Goal: Task Accomplishment & Management: Manage account settings

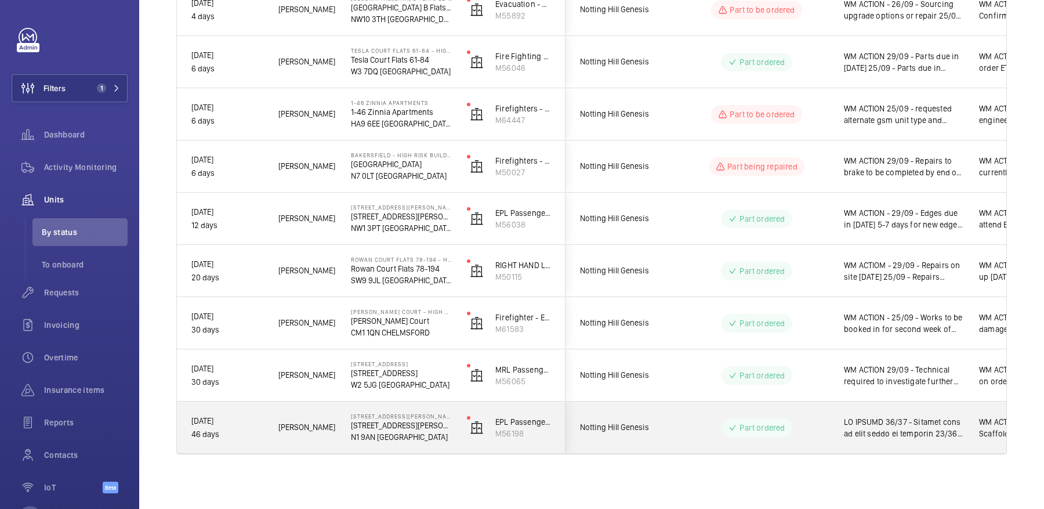
scroll to position [0, 1]
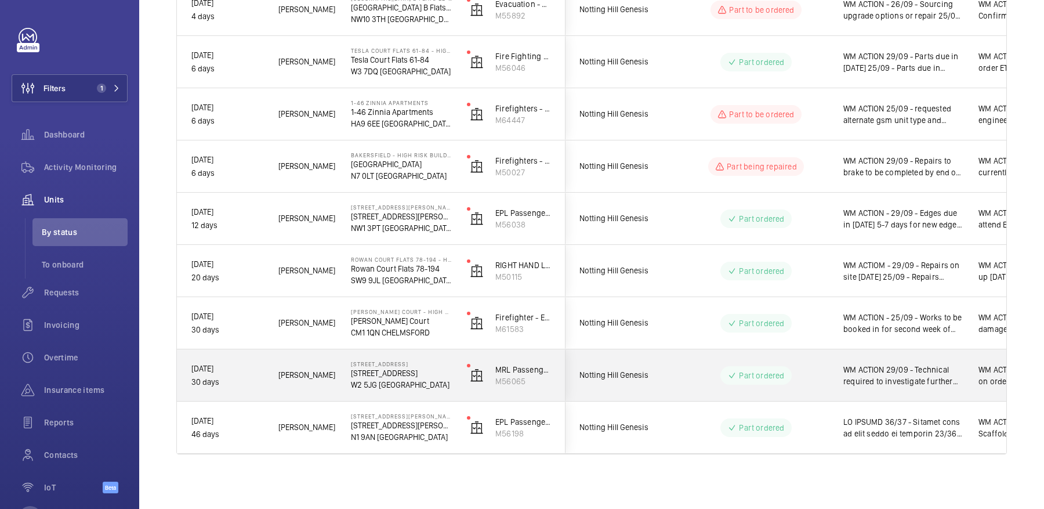
click at [881, 362] on div "WM ACTION 29/09 - Technical required to investigate further chasing eta 25/09 -…" at bounding box center [903, 375] width 120 height 27
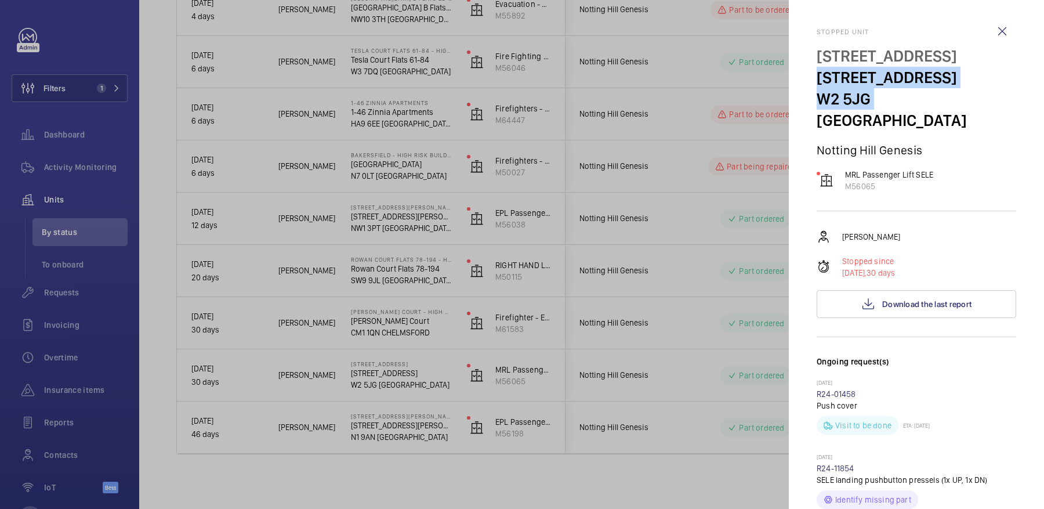
drag, startPoint x: 819, startPoint y: 74, endPoint x: 867, endPoint y: 108, distance: 59.1
click at [867, 108] on div "[STREET_ADDRESS]" at bounding box center [917, 88] width 200 height 86
copy div "[STREET_ADDRESS]"
click at [630, 225] on div at bounding box center [522, 254] width 1044 height 509
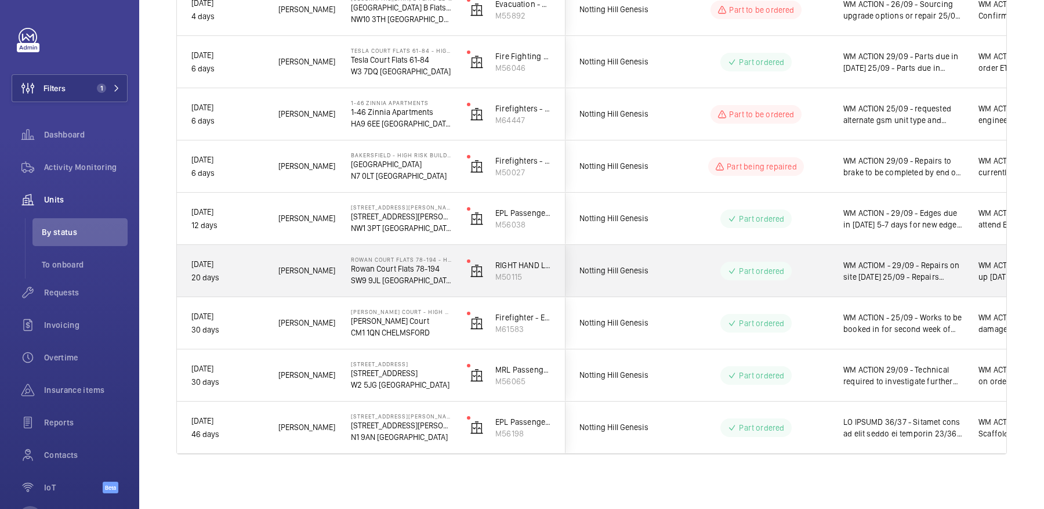
click at [893, 277] on span "WM ACTIOM - 29/09 - Repairs on site [DATE] 25/09 - Repairs booked in for [DATE]…" at bounding box center [903, 270] width 120 height 23
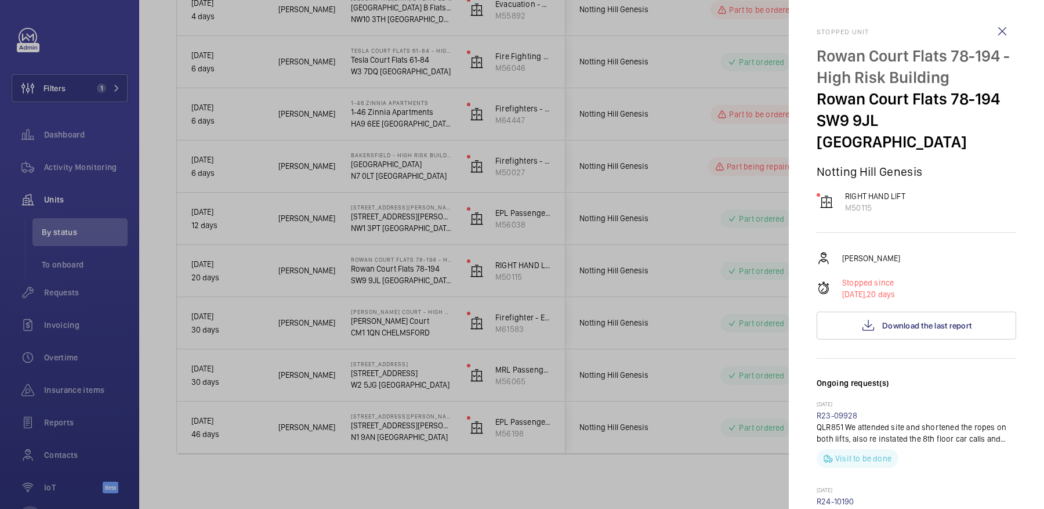
scroll to position [628, 0]
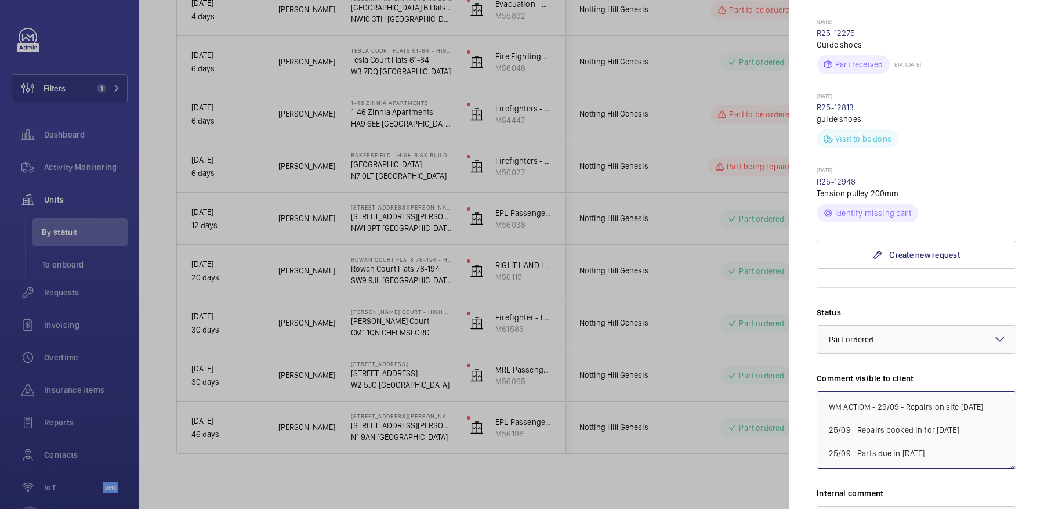
click at [879, 391] on textarea "WM ACTIOM - 29/09 - Repairs on site [DATE] 25/09 - Repairs booked in for [DATE]…" at bounding box center [917, 430] width 200 height 78
click at [929, 391] on textarea "WM ACTIOM - 29/09 - Repairs on site [DATE] 25/09 - Repairs booked in for [DATE]…" at bounding box center [917, 430] width 200 height 78
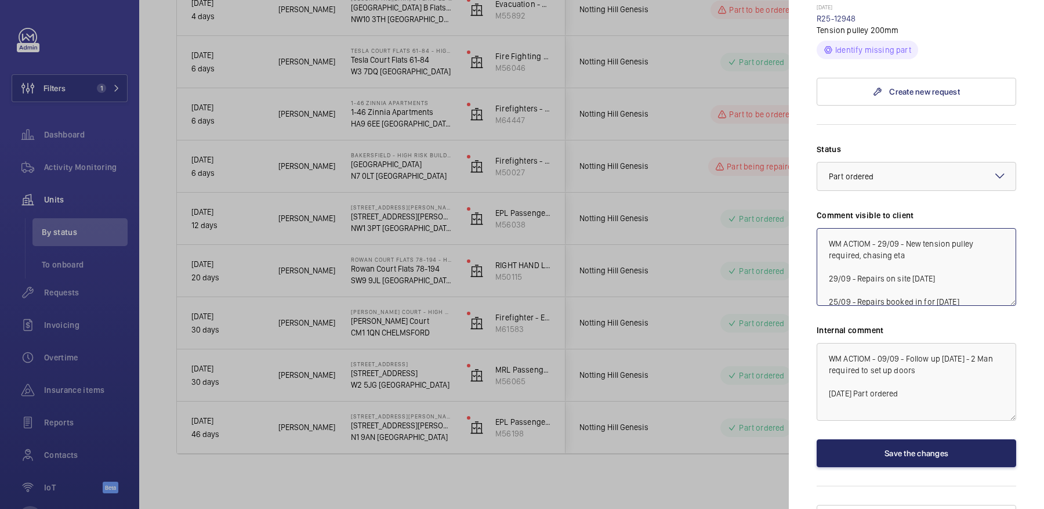
type textarea "WM ACTIOM - 29/09 - New tension pulley required, chasing eta 29/09 - Repairs on…"
click at [921, 439] on button "Save the changes" at bounding box center [917, 453] width 200 height 28
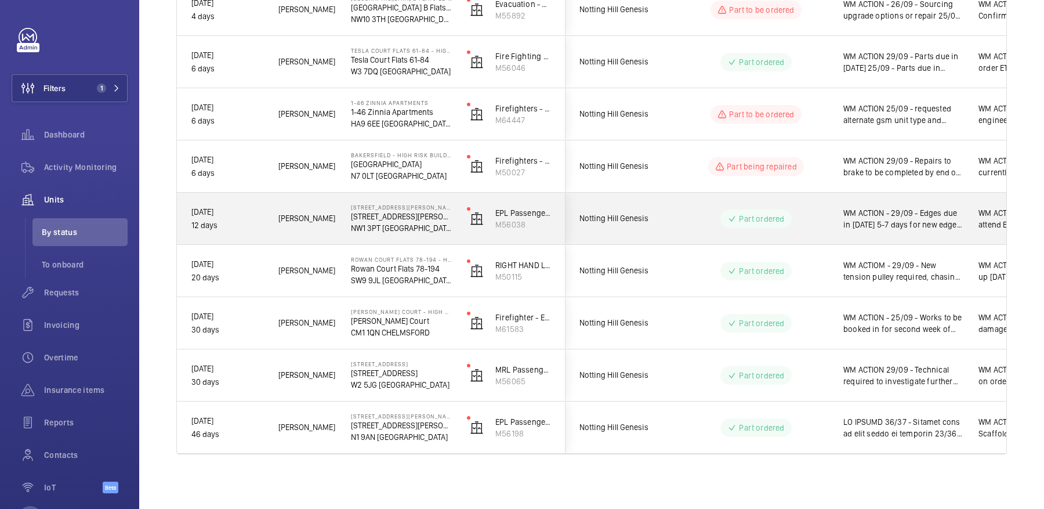
click at [849, 225] on span "WM ACTION - 29/09 - Edges due in [DATE] 5-7 days for new edges 25/09 - Sourcing…" at bounding box center [903, 218] width 120 height 23
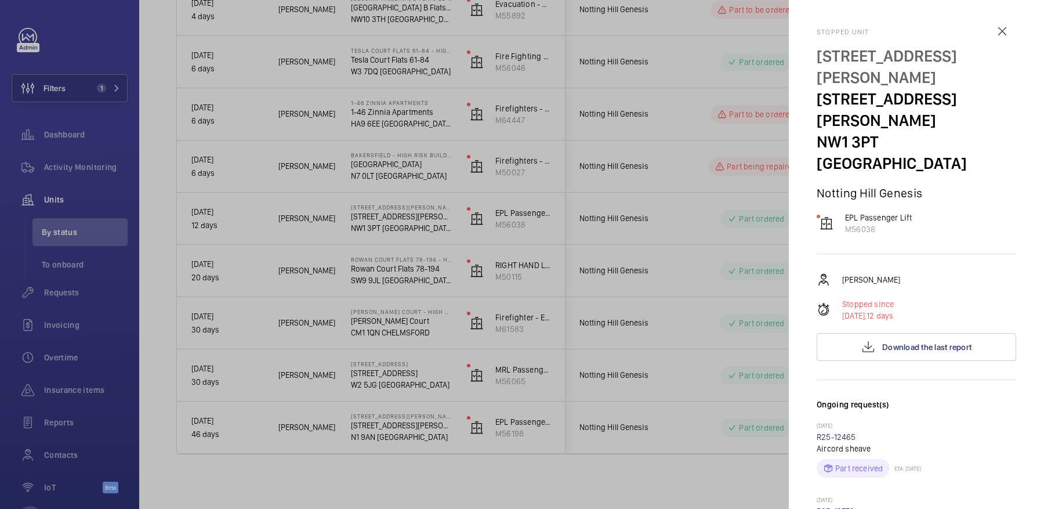
click at [667, 220] on div at bounding box center [522, 254] width 1044 height 509
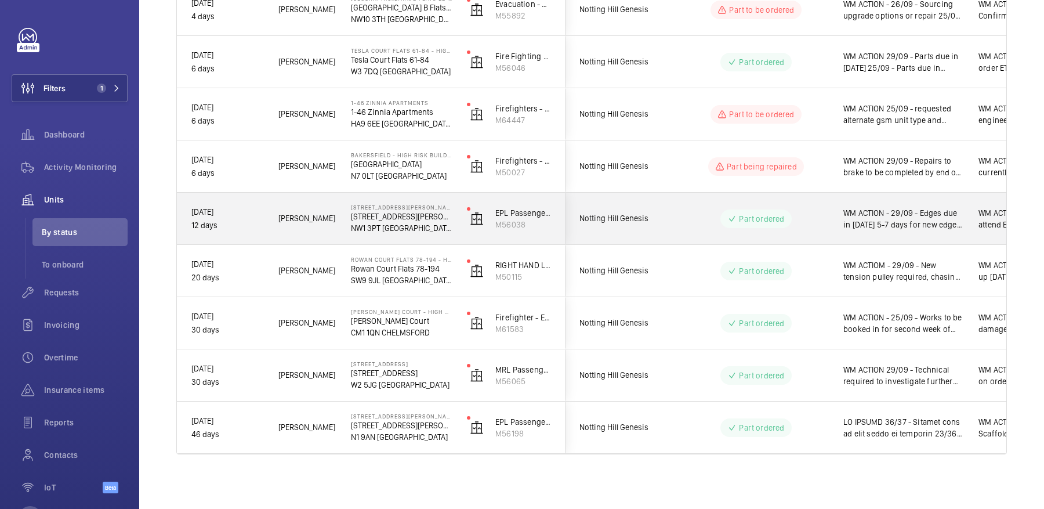
click at [702, 222] on wm-front-pills-cell "Part ordered" at bounding box center [756, 218] width 144 height 19
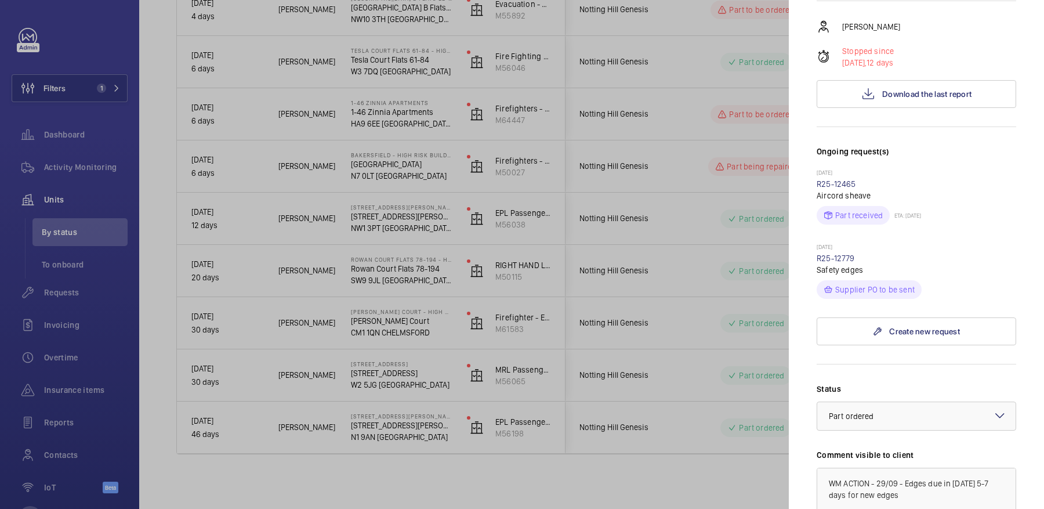
scroll to position [254, 0]
click at [646, 276] on div at bounding box center [522, 254] width 1044 height 509
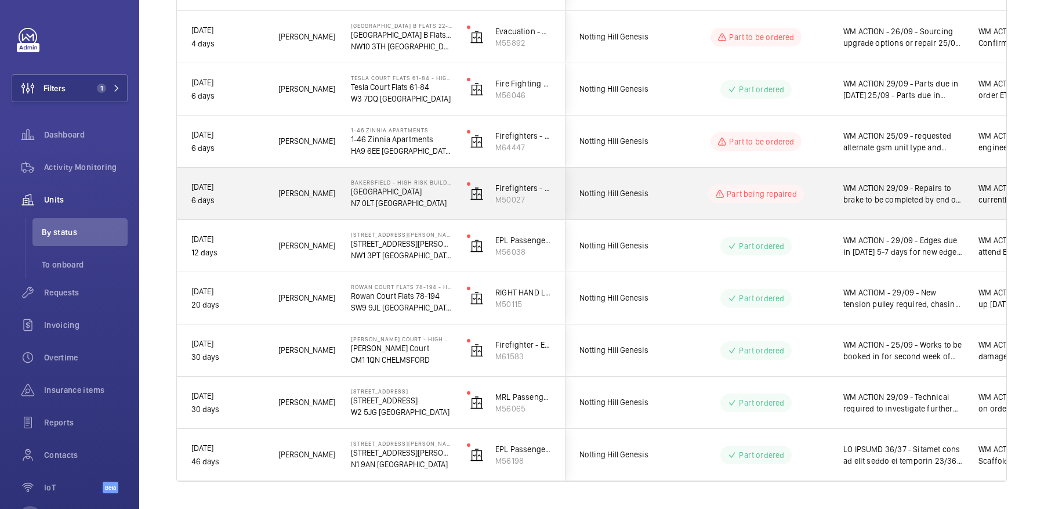
scroll to position [409, 0]
click at [835, 212] on div "WM ACTION 29/09 - Repairs to brake to be completed by end of this week 25/09 - …" at bounding box center [897, 196] width 134 height 50
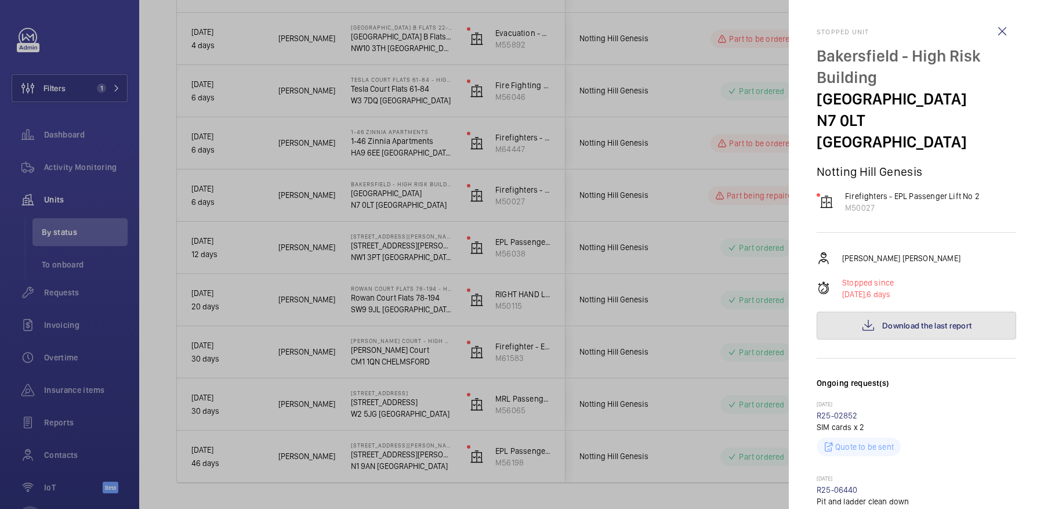
click at [899, 321] on span "Download the last report" at bounding box center [926, 325] width 89 height 9
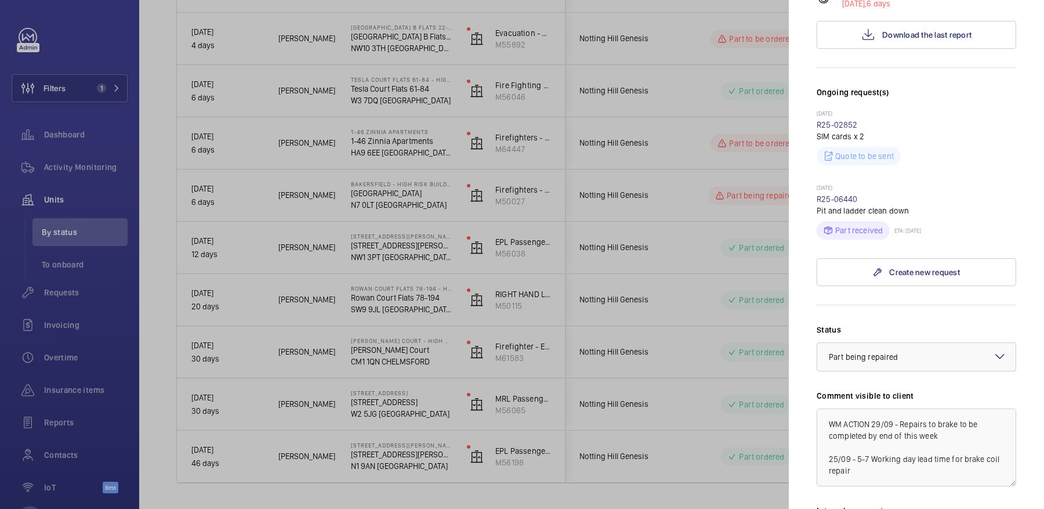
scroll to position [0, 0]
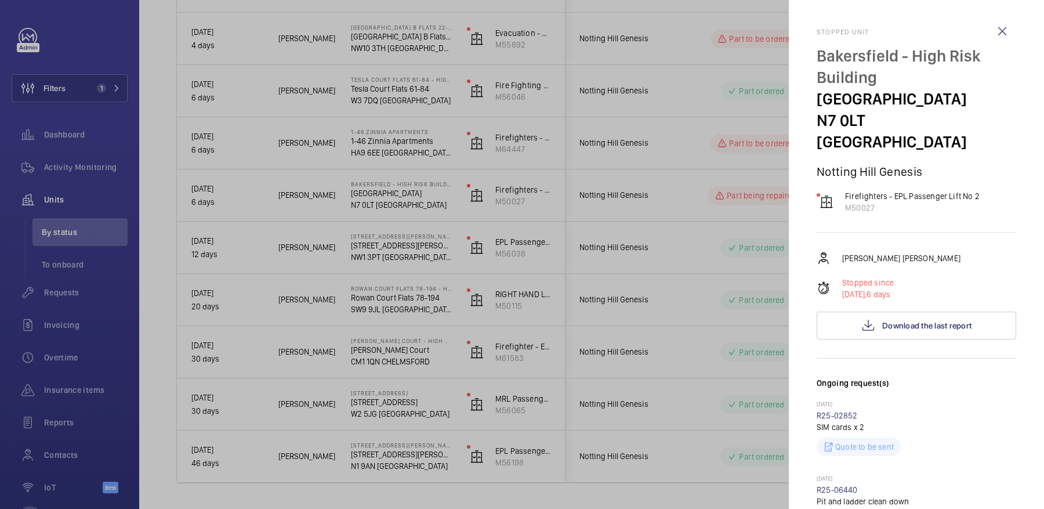
click at [734, 251] on div at bounding box center [522, 254] width 1044 height 509
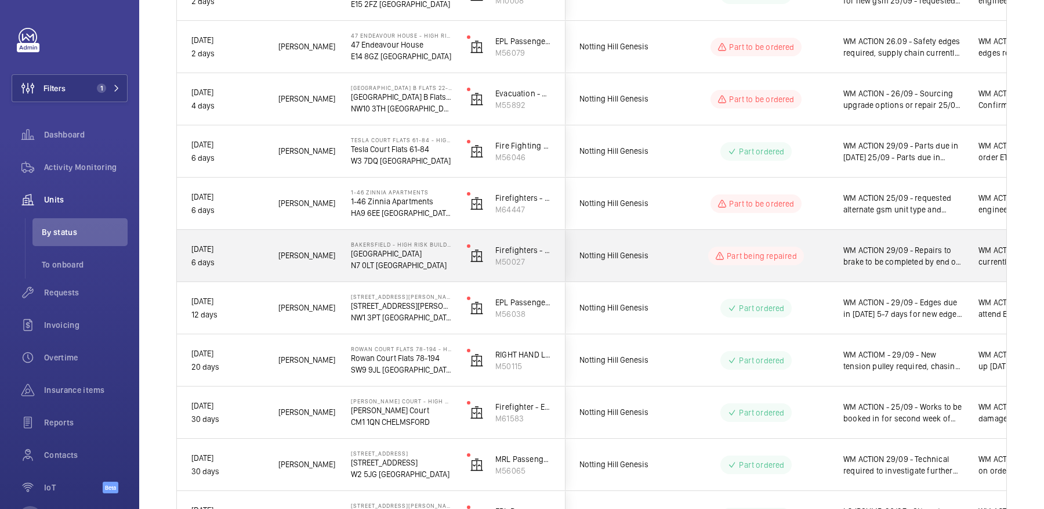
scroll to position [337, 0]
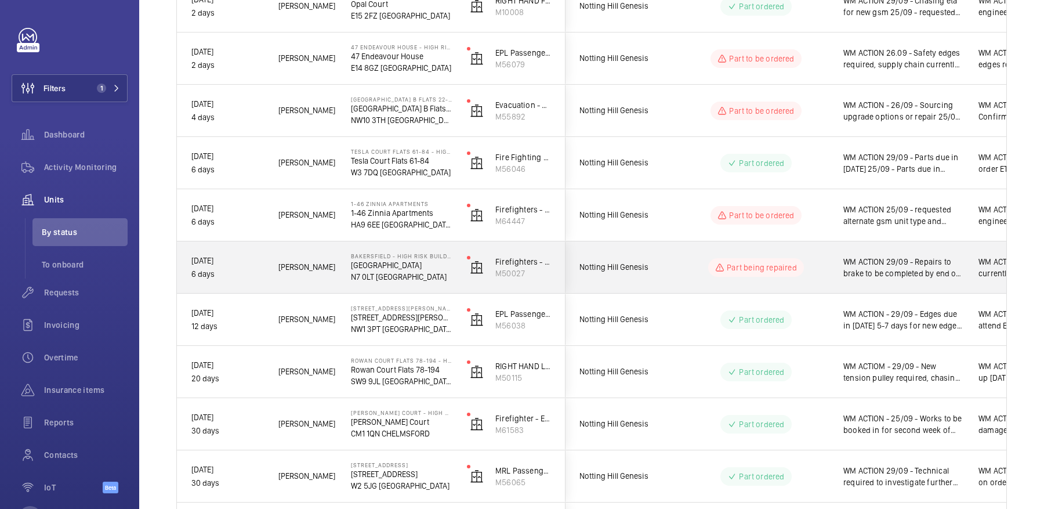
click at [878, 265] on span "WM ACTION 29/09 - Repairs to brake to be completed by end of this week 25/09 - …" at bounding box center [903, 267] width 120 height 23
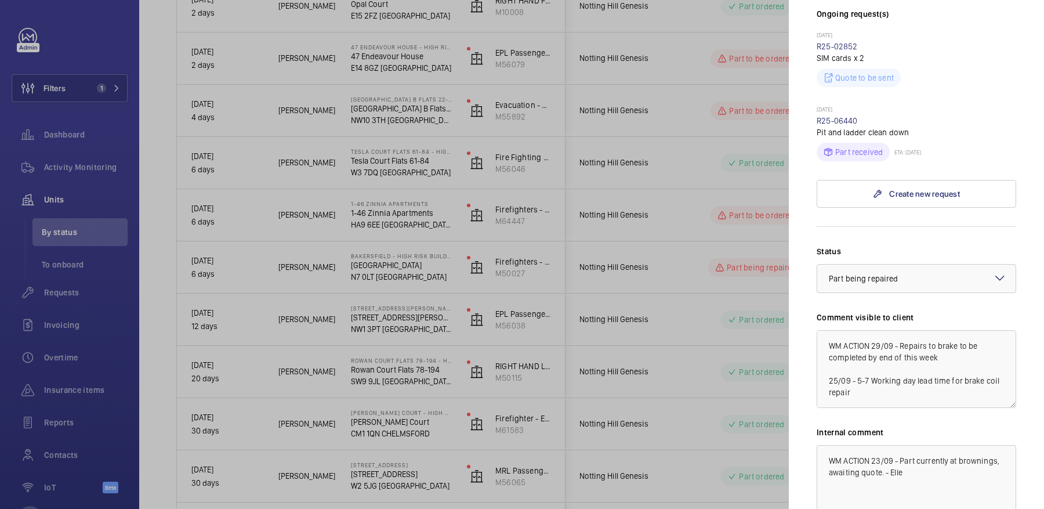
scroll to position [372, 0]
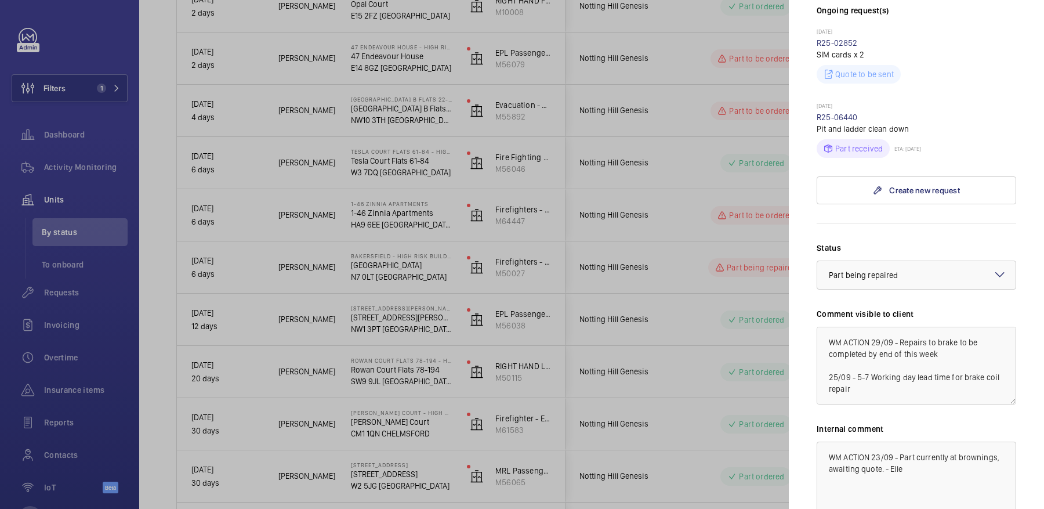
click at [745, 230] on div at bounding box center [522, 254] width 1044 height 509
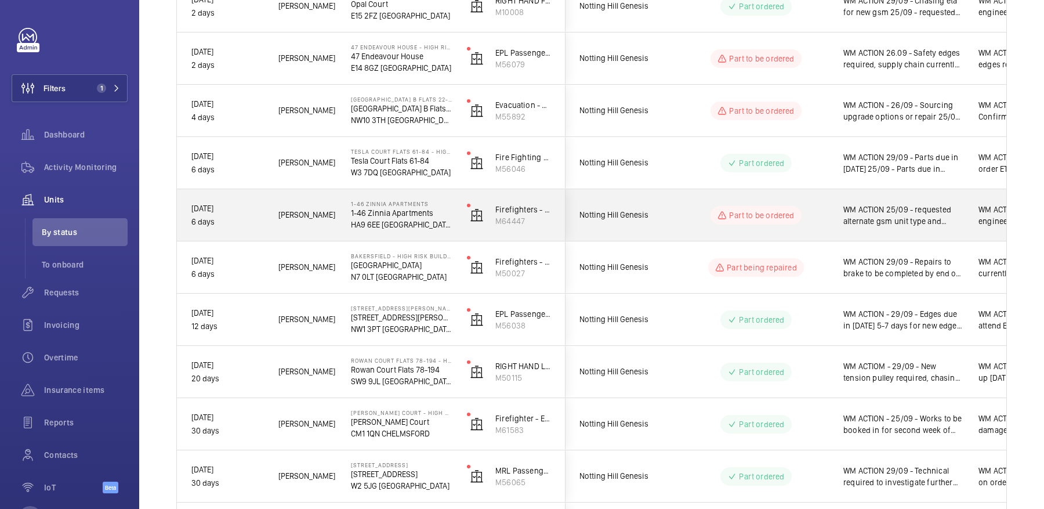
click at [745, 230] on div "Part to be ordered" at bounding box center [749, 215] width 158 height 42
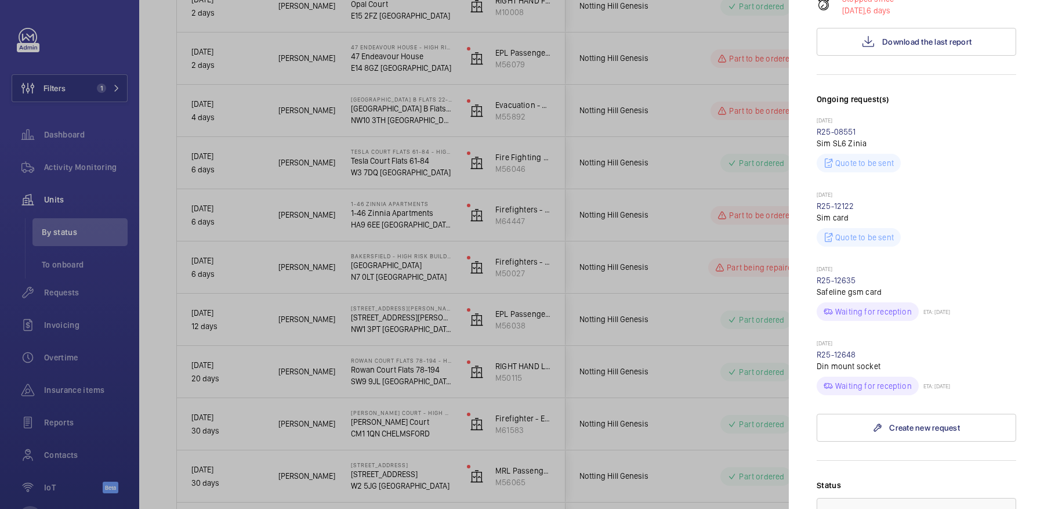
scroll to position [433, 0]
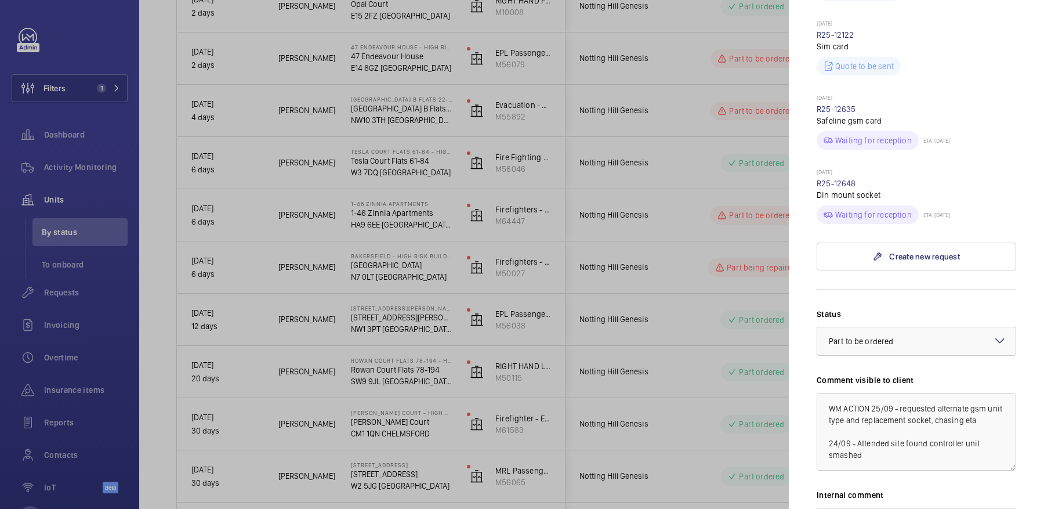
click at [736, 227] on div at bounding box center [522, 254] width 1044 height 509
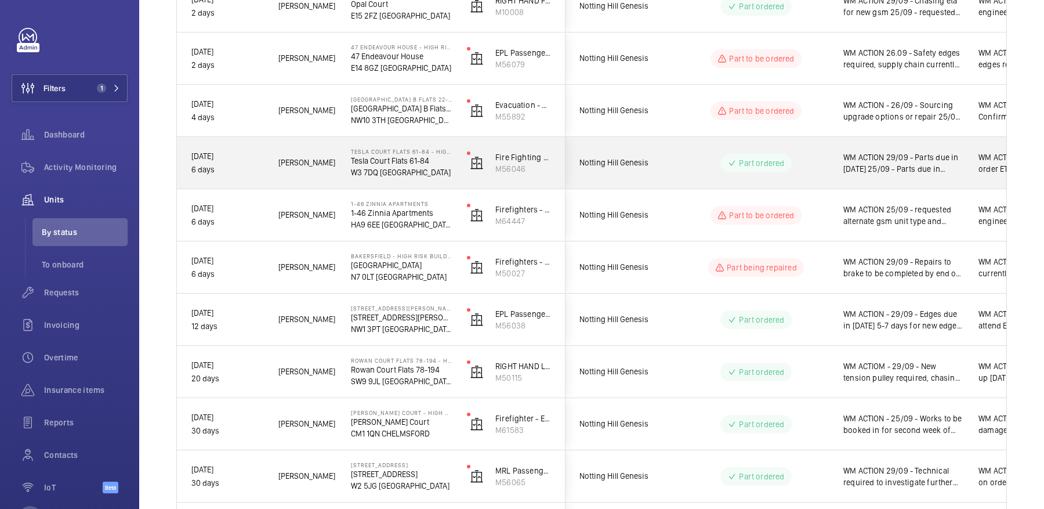
click at [817, 157] on wm-front-pills-cell "Part ordered" at bounding box center [756, 163] width 144 height 19
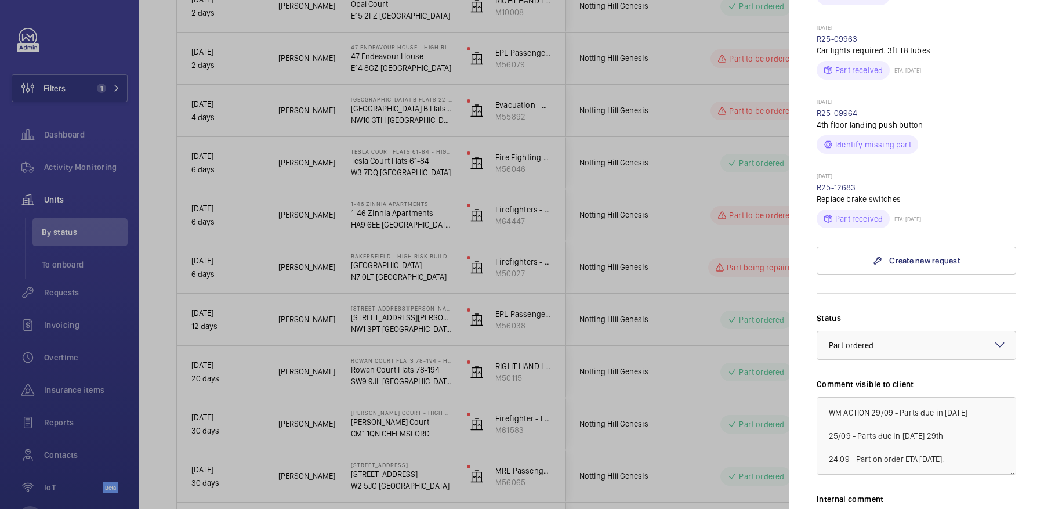
scroll to position [445, 0]
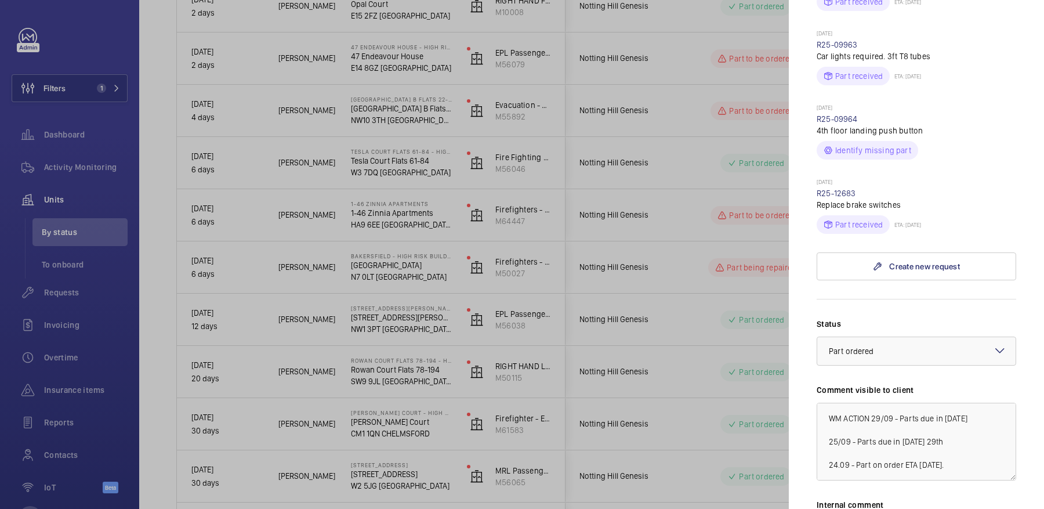
click at [418, 222] on div at bounding box center [522, 254] width 1044 height 509
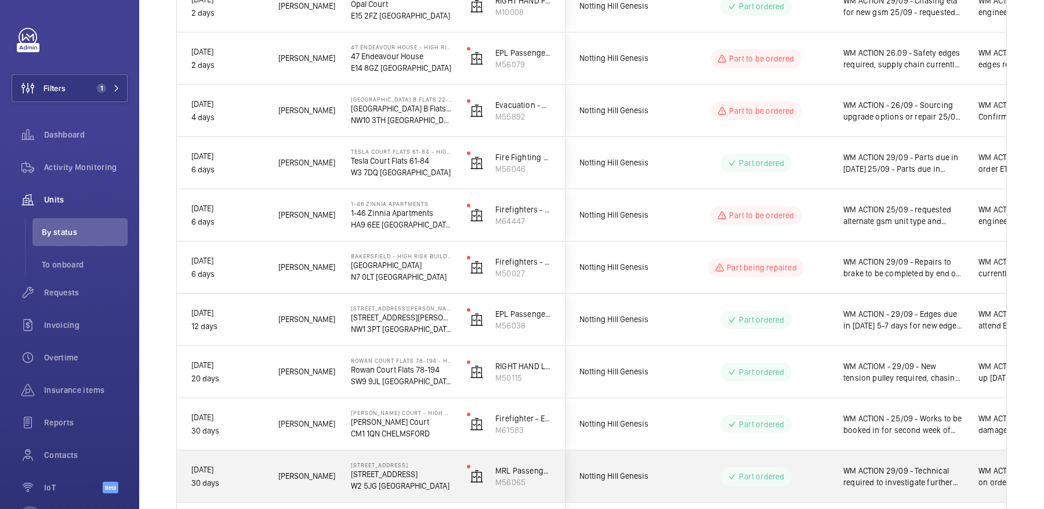
click at [697, 463] on div "Part ordered" at bounding box center [749, 476] width 158 height 42
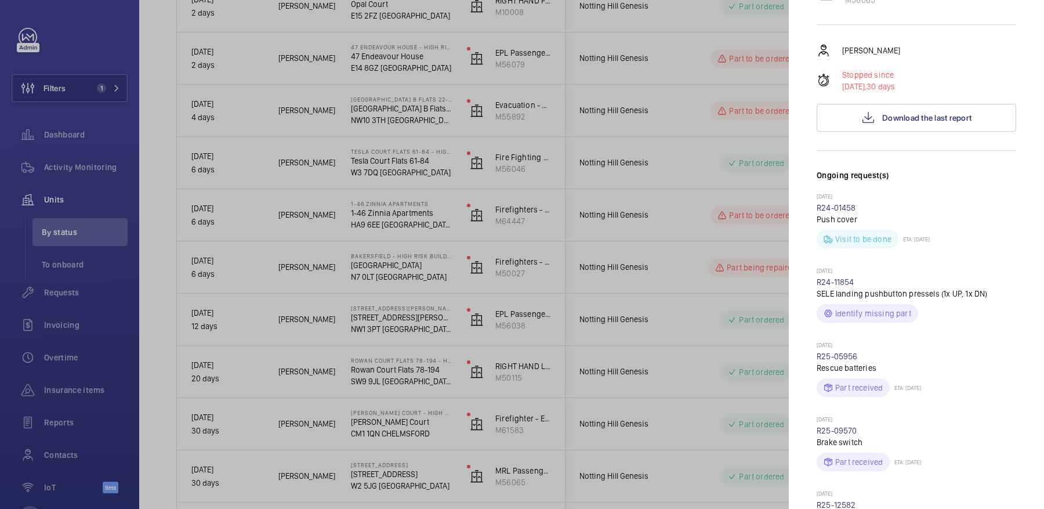
scroll to position [227, 0]
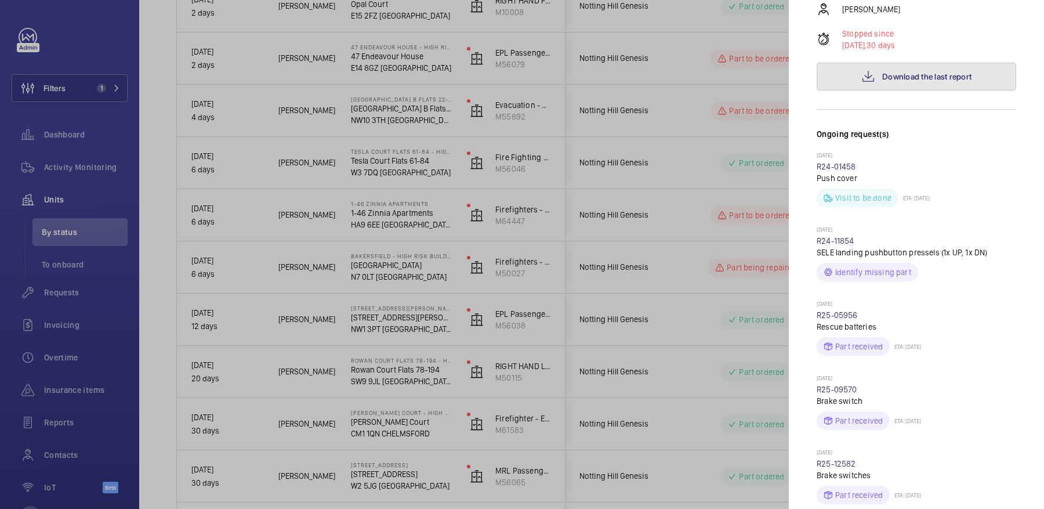
click at [907, 72] on span "Download the last report" at bounding box center [926, 76] width 89 height 9
click at [729, 183] on div at bounding box center [522, 254] width 1044 height 509
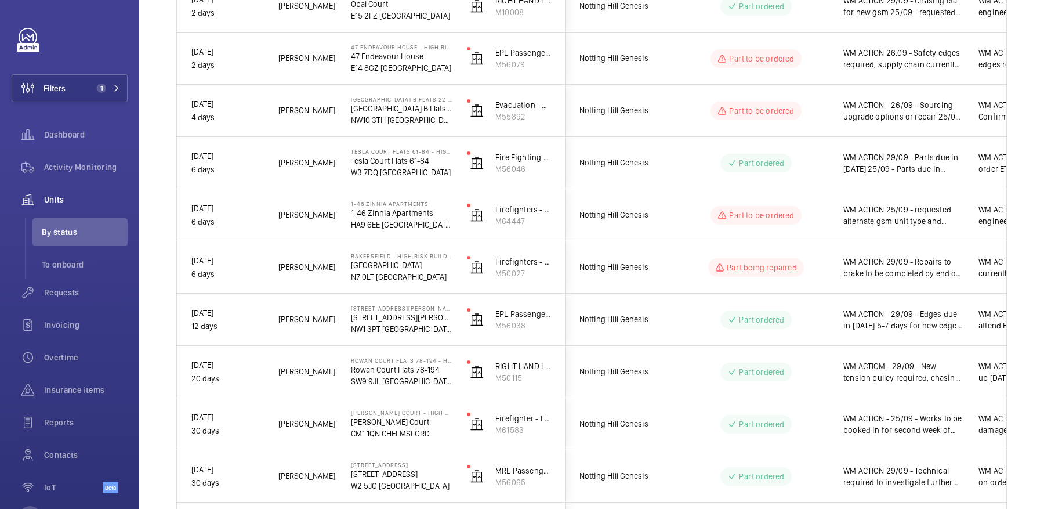
scroll to position [0, 0]
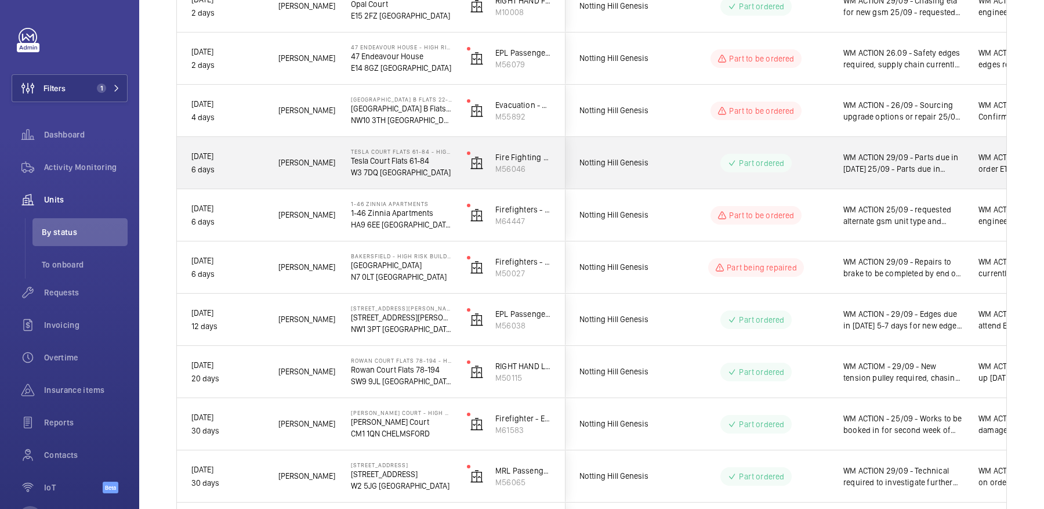
click at [823, 170] on wm-front-pills-cell "Part ordered" at bounding box center [756, 163] width 144 height 19
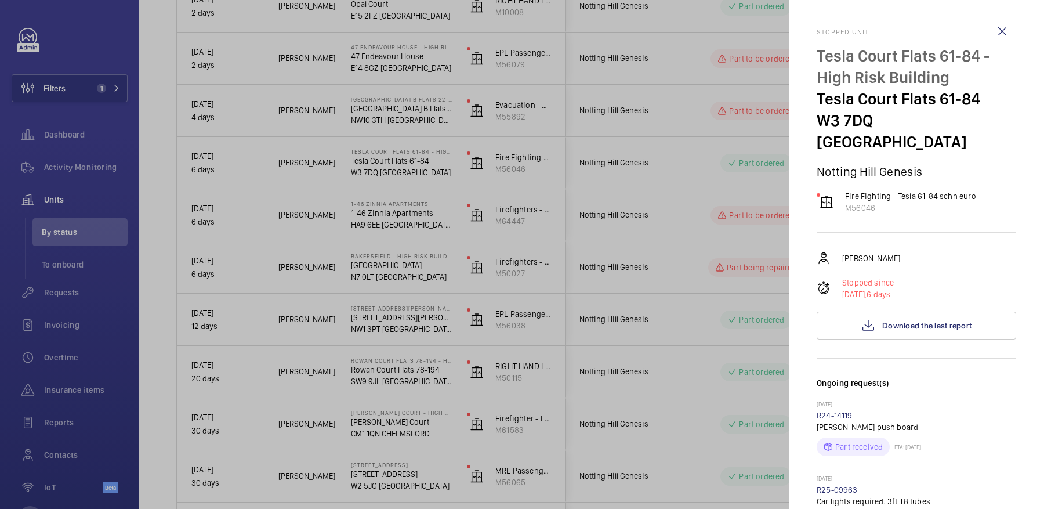
click at [713, 200] on div at bounding box center [522, 254] width 1044 height 509
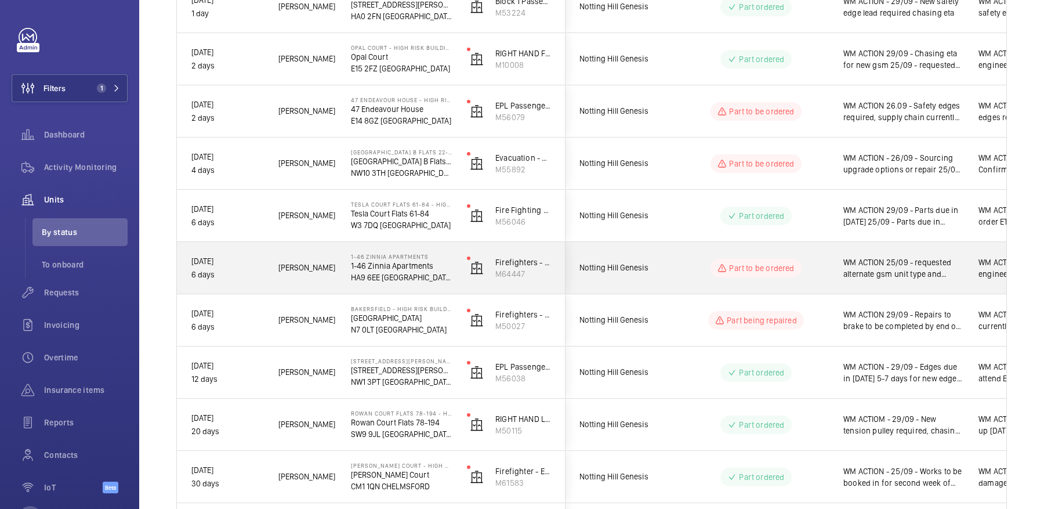
scroll to position [273, 0]
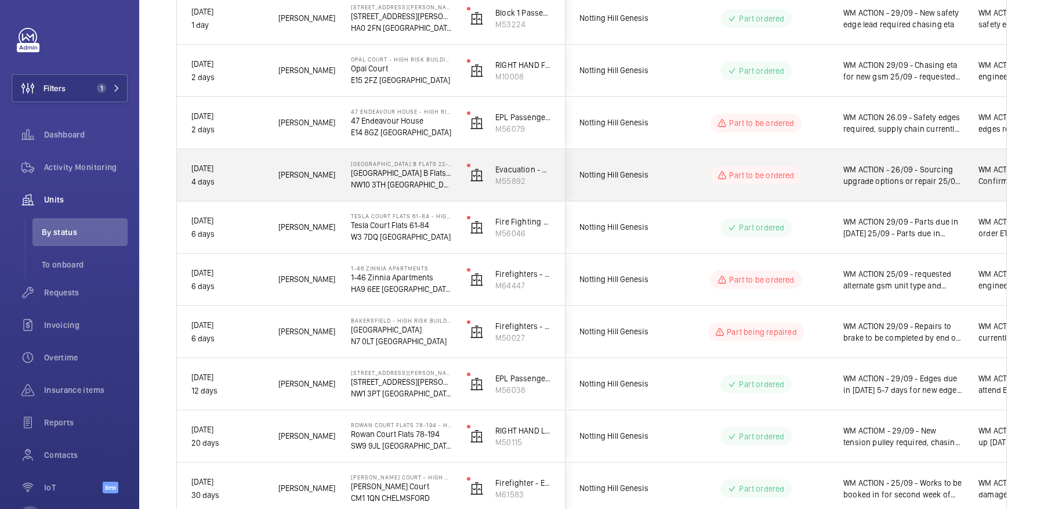
click at [811, 190] on div "Part to be ordered" at bounding box center [749, 175] width 158 height 42
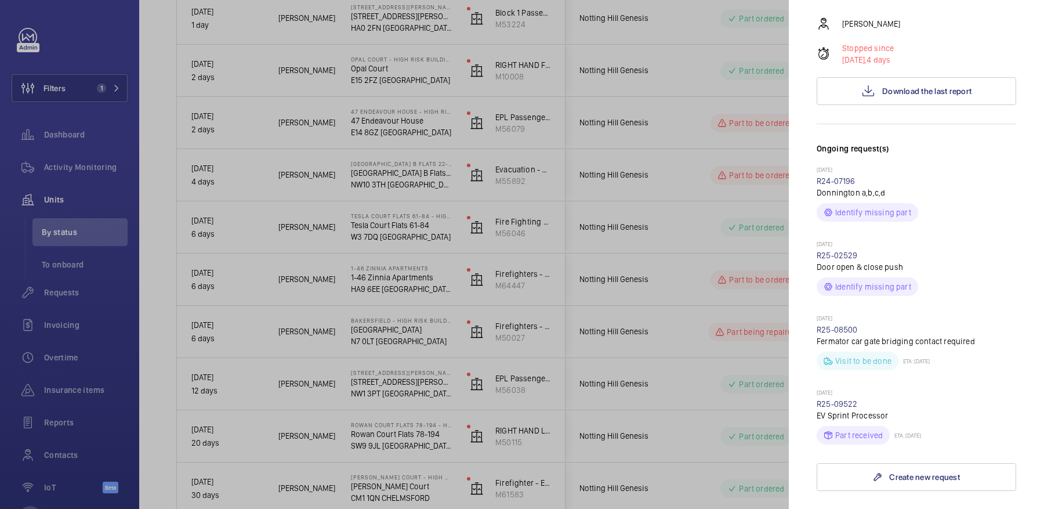
scroll to position [383, 0]
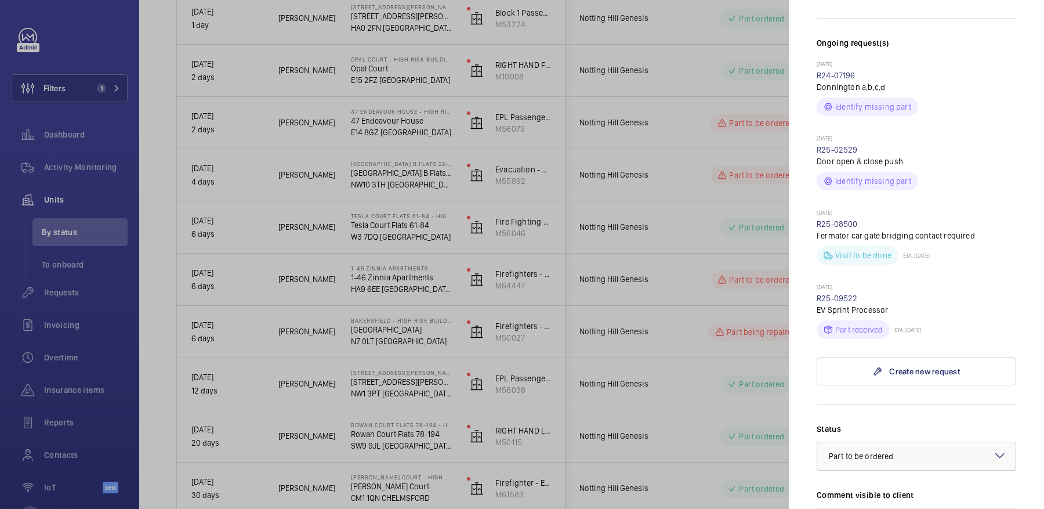
click at [689, 256] on div at bounding box center [522, 254] width 1044 height 509
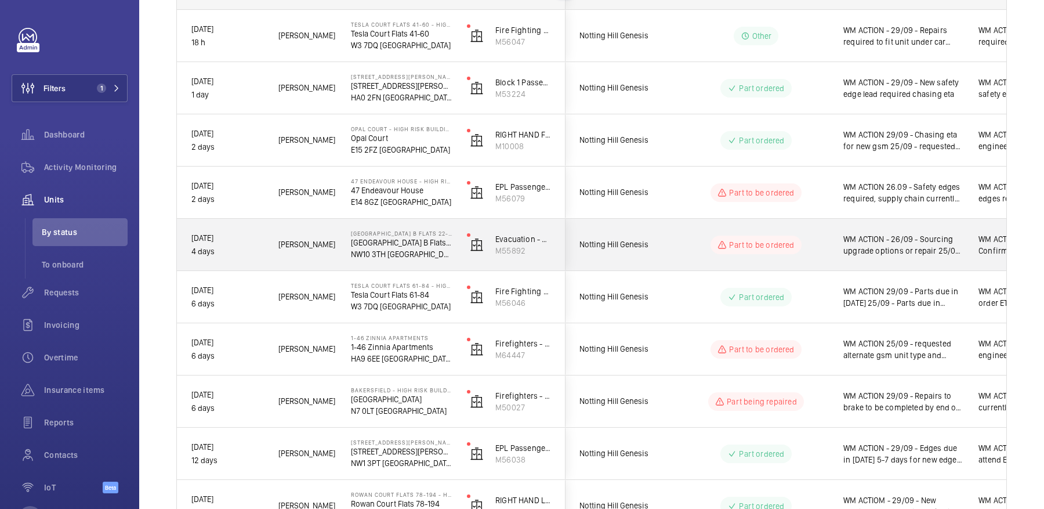
scroll to position [202, 0]
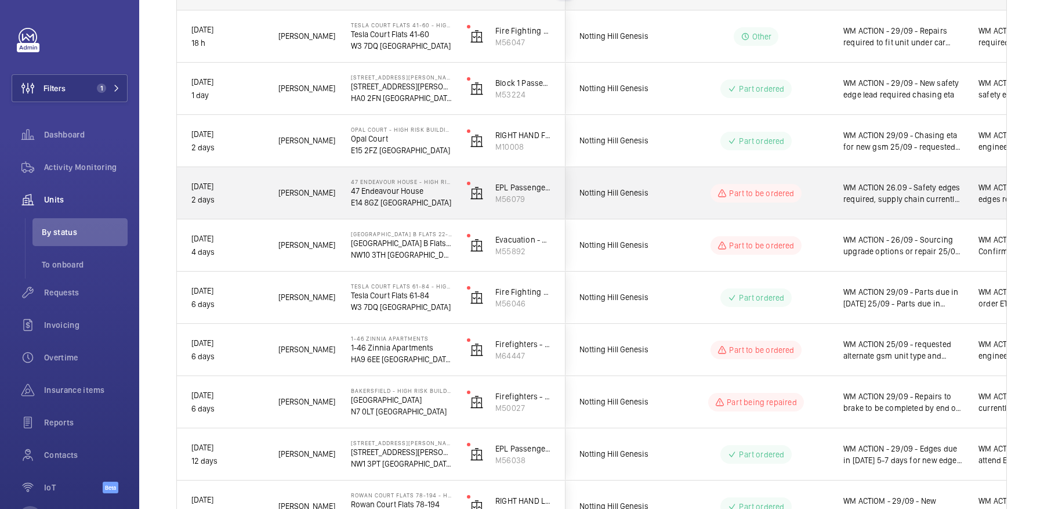
click at [917, 204] on div "WM ACTION 26.09 - Safety edges required, supply chain currently sourcing." at bounding box center [903, 193] width 120 height 27
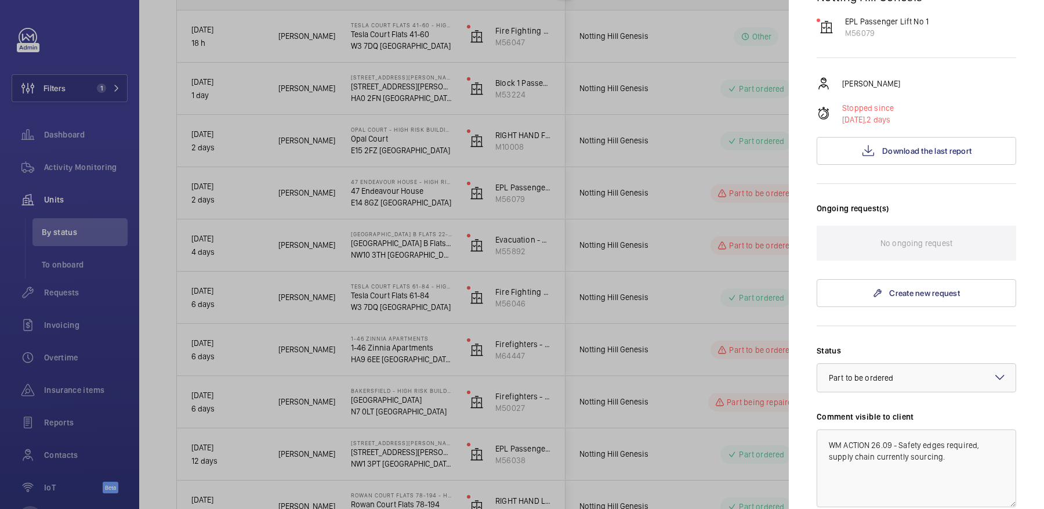
scroll to position [0, 0]
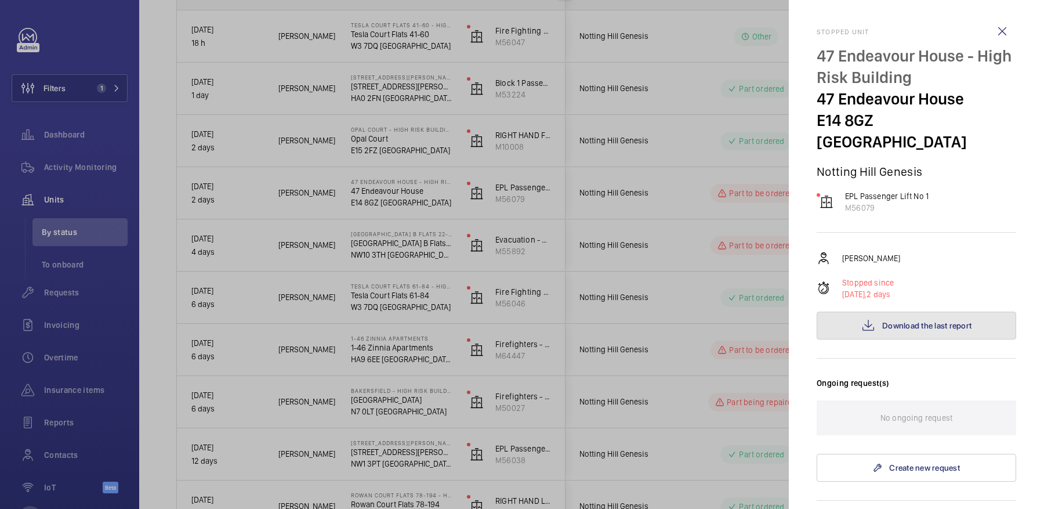
click at [939, 312] on button "Download the last report" at bounding box center [917, 326] width 200 height 28
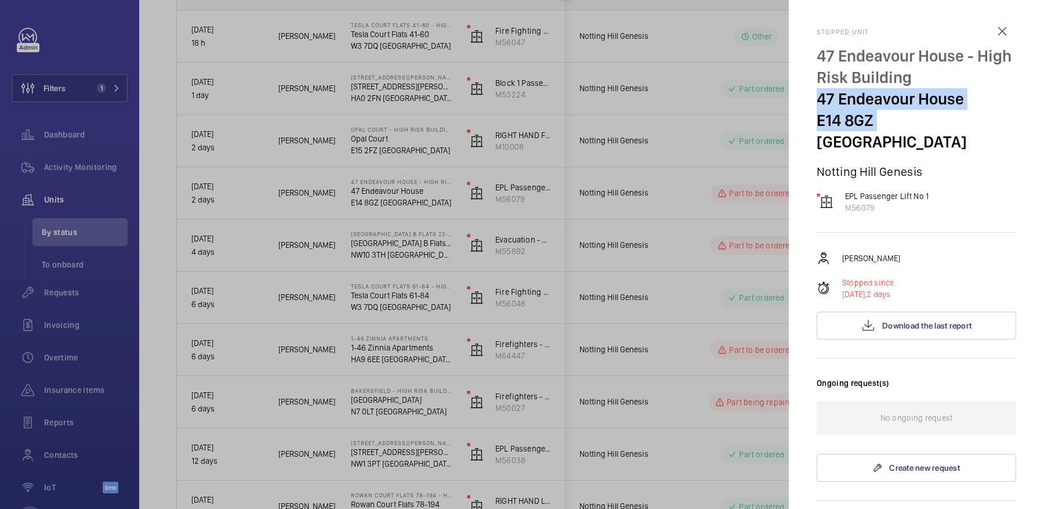
drag, startPoint x: 816, startPoint y: 95, endPoint x: 872, endPoint y: 125, distance: 64.1
click at [872, 125] on mat-sidenav "Stopped unit 47 Endeavour House - High Risk Building [STREET_ADDRESS] Notting H…" at bounding box center [916, 254] width 255 height 509
copy div "[STREET_ADDRESS]"
click at [602, 247] on div at bounding box center [522, 254] width 1044 height 509
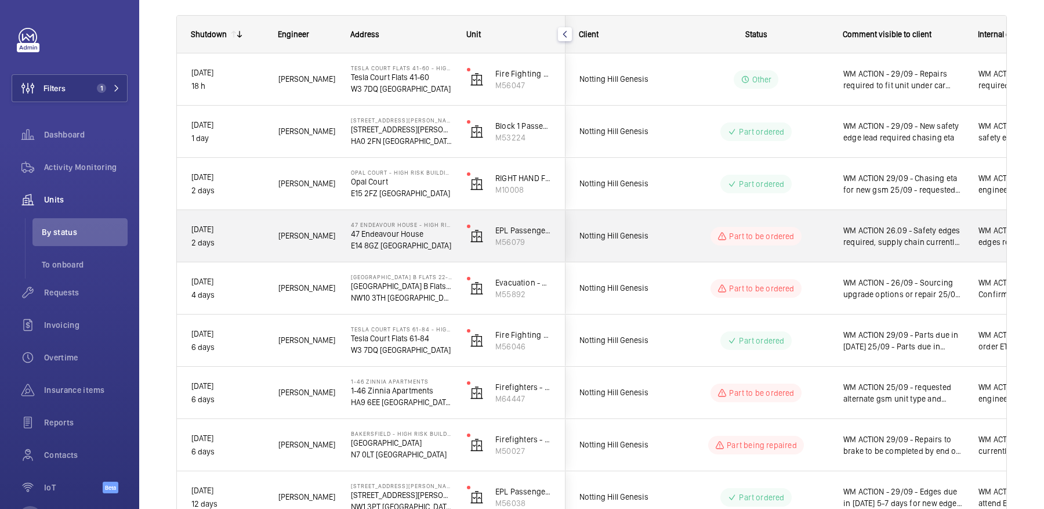
scroll to position [150, 0]
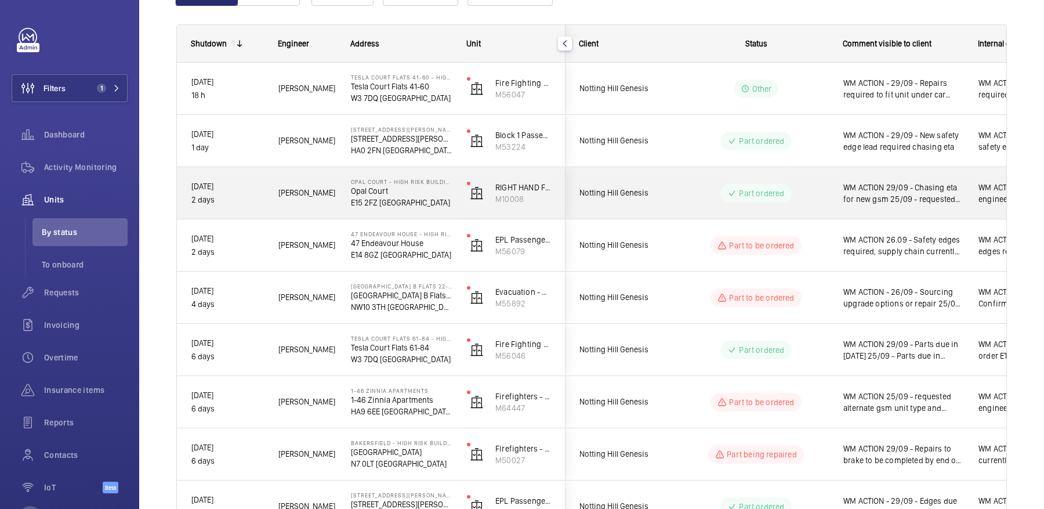
click at [718, 180] on div "Part ordered" at bounding box center [749, 193] width 158 height 42
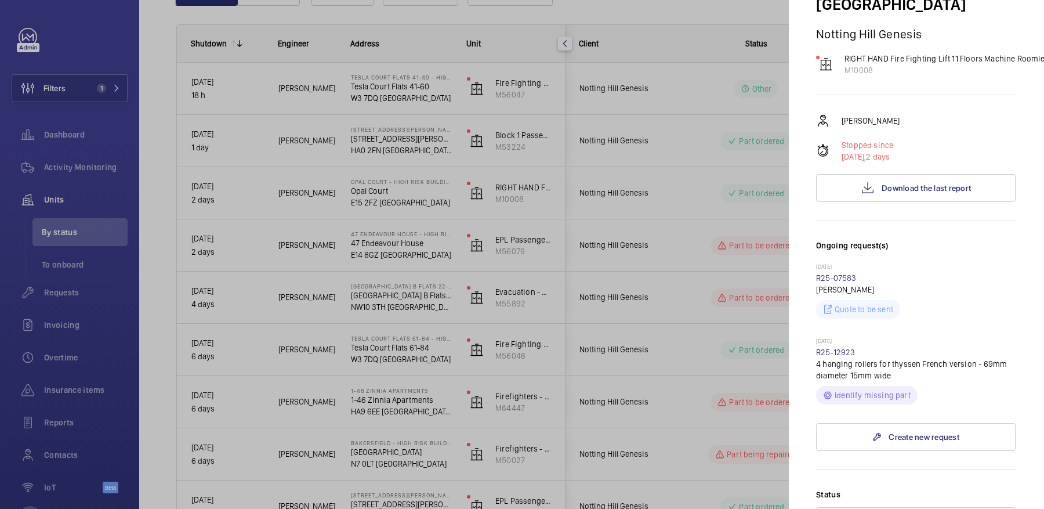
scroll to position [99, 1]
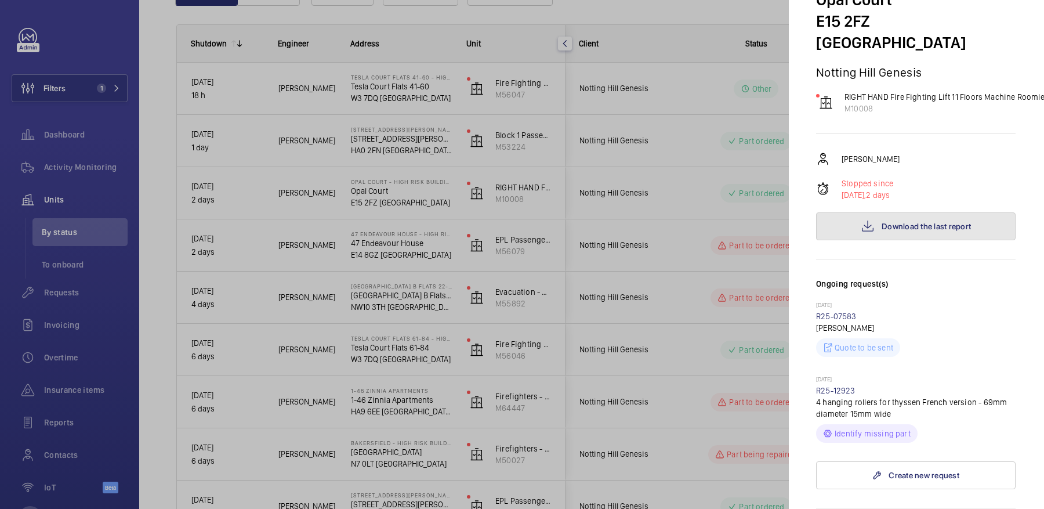
click at [933, 212] on button "Download the last report" at bounding box center [916, 226] width 200 height 28
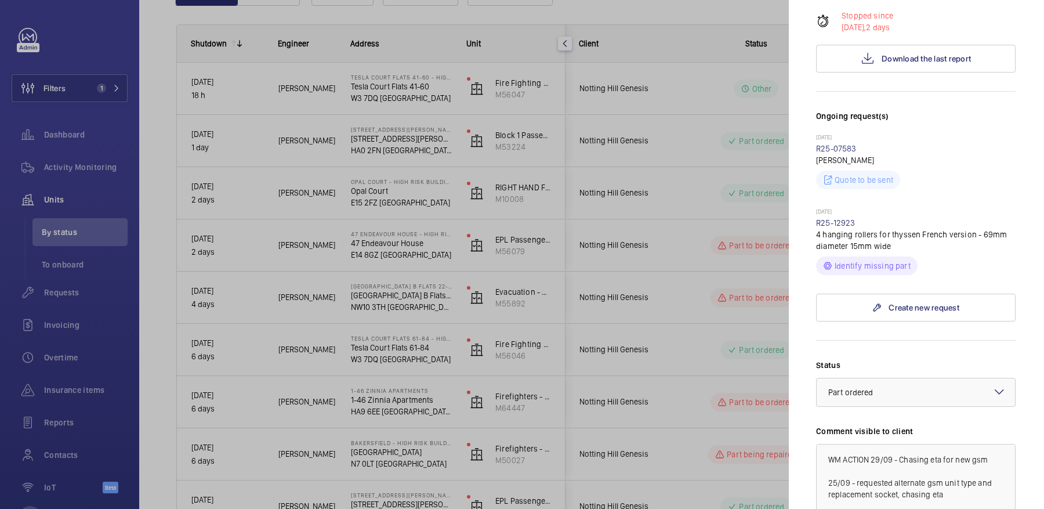
scroll to position [296, 1]
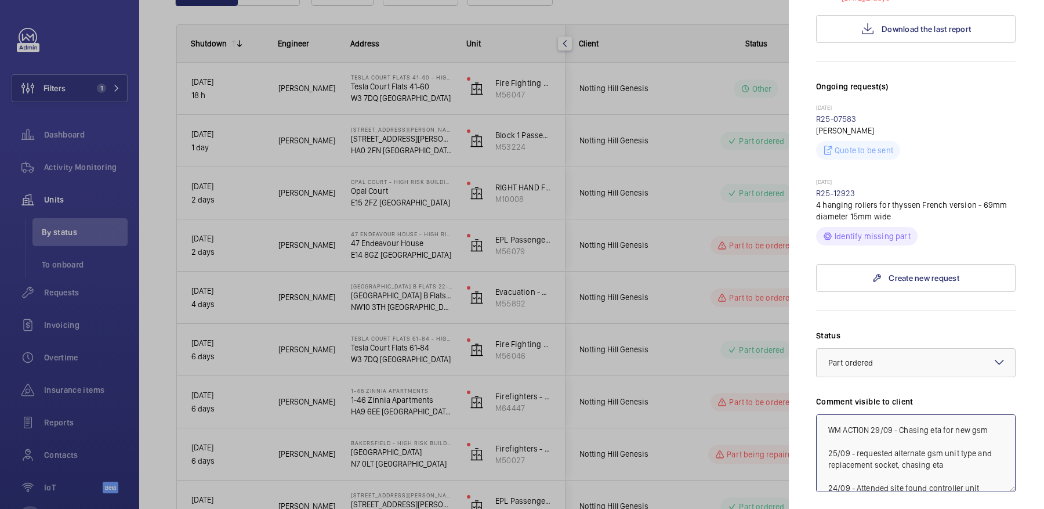
drag, startPoint x: 900, startPoint y: 407, endPoint x: 995, endPoint y: 408, distance: 95.7
click at [995, 414] on textarea "WM ACTION 29/09 - Chasing eta for new gsm 25/09 - requested alternate gsm unit …" at bounding box center [916, 453] width 200 height 78
drag, startPoint x: 950, startPoint y: 441, endPoint x: 854, endPoint y: 432, distance: 96.7
click at [854, 432] on textarea "WM ACTION 29/09 - 25/09 - requested alternate gsm unit type and replacement soc…" at bounding box center [916, 453] width 200 height 78
click at [913, 414] on textarea "WM ACTION 29/09 - 25/09 - attended site new rollers required 24/09 - Attended s…" at bounding box center [916, 453] width 200 height 78
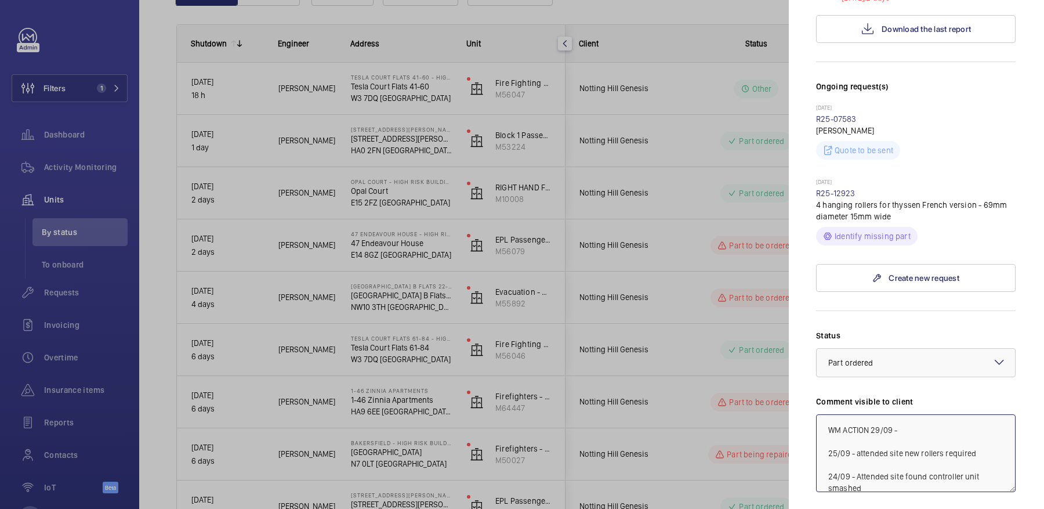
click at [929, 414] on textarea "WM ACTION 29/09 - 25/09 - attended site new rollers required 24/09 - Attended s…" at bounding box center [916, 453] width 200 height 78
click at [907, 414] on textarea "WM ACTION 29/09 - 25/09 - attended site new rollers required 24/09 - Attended s…" at bounding box center [916, 453] width 200 height 78
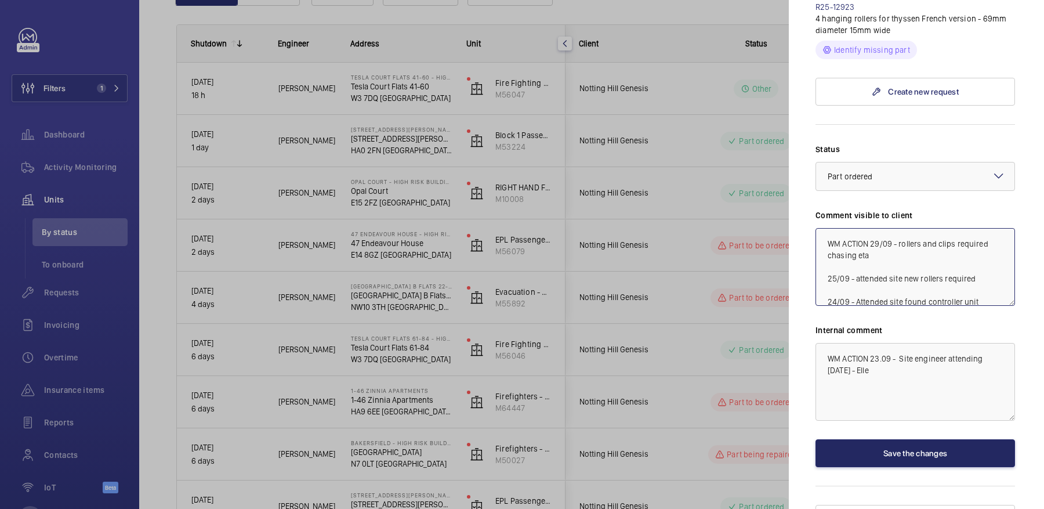
type textarea "WM ACTION 29/09 - rollers and clips required chasing eta 25/09 - attended site …"
click at [900, 439] on button "Save the changes" at bounding box center [916, 453] width 200 height 28
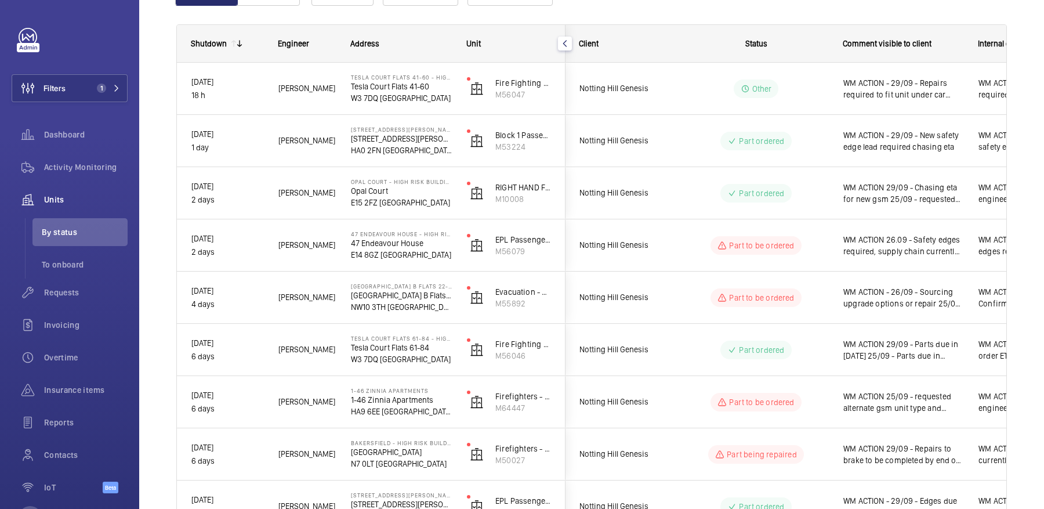
scroll to position [0, 0]
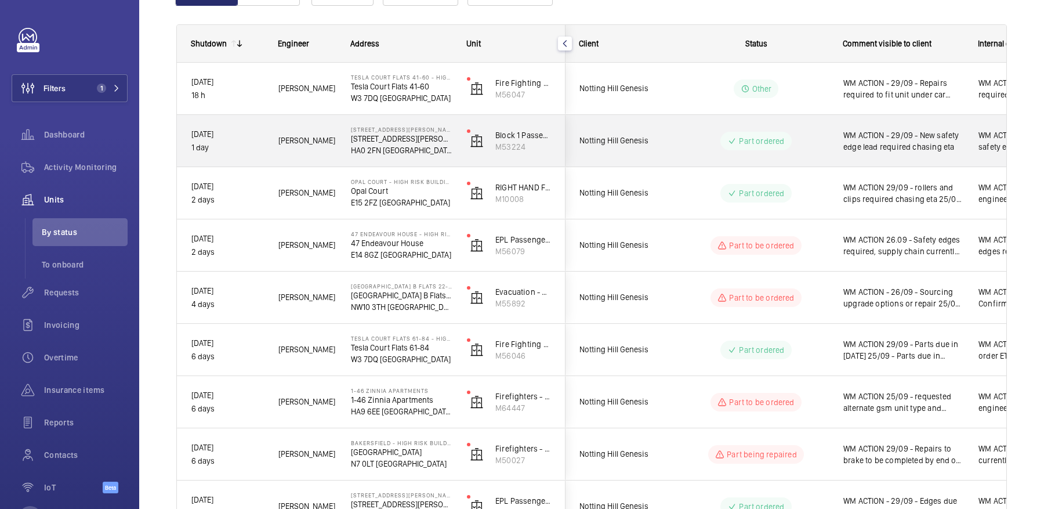
click at [894, 151] on span "WM ACTION - 29/09 - New safety edge lead required chasing eta" at bounding box center [903, 140] width 120 height 23
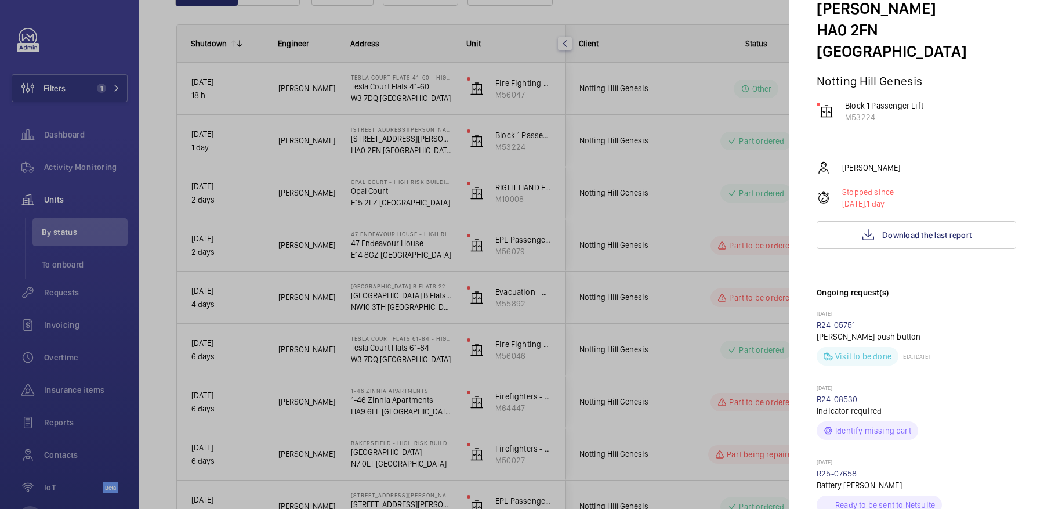
scroll to position [1, 0]
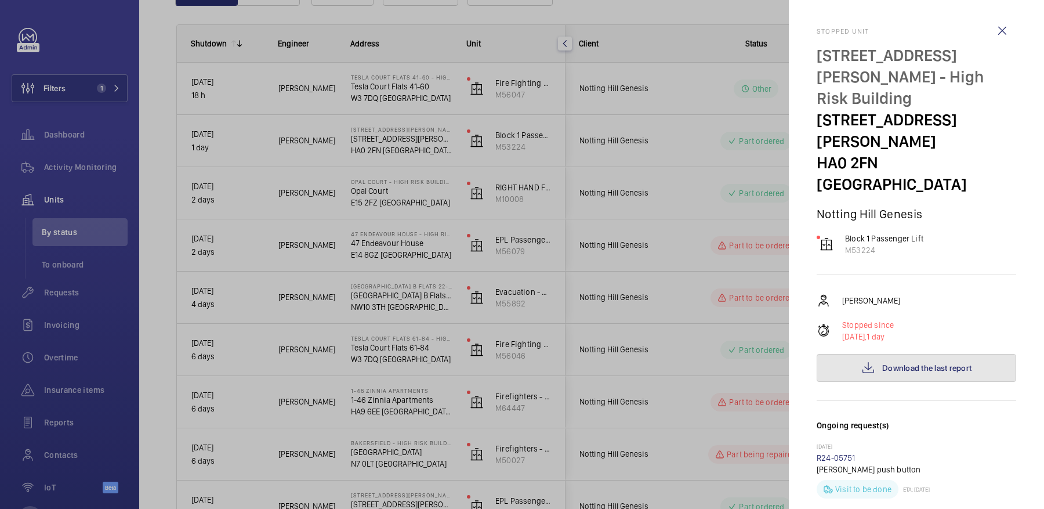
click at [921, 363] on span "Download the last report" at bounding box center [926, 367] width 89 height 9
click at [613, 111] on div at bounding box center [522, 254] width 1044 height 509
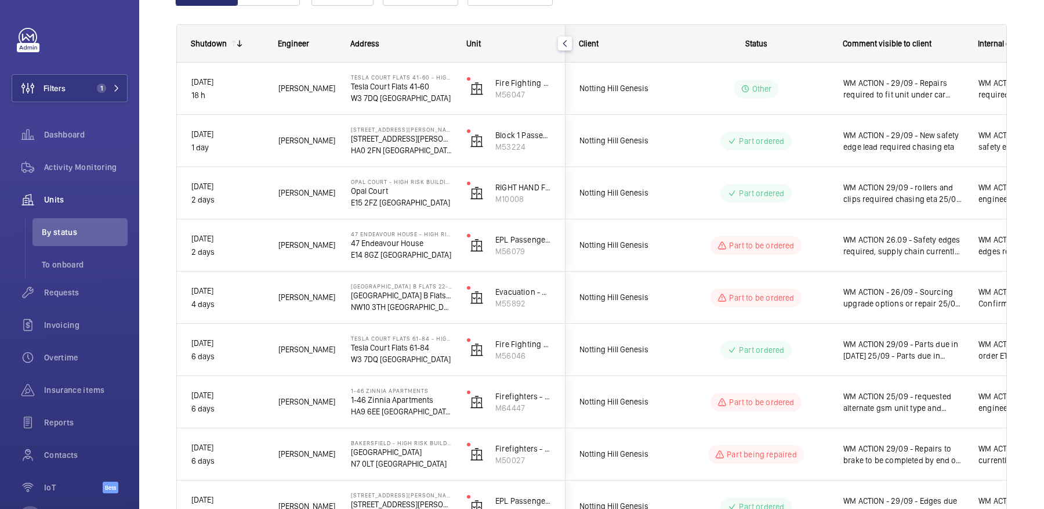
scroll to position [0, 0]
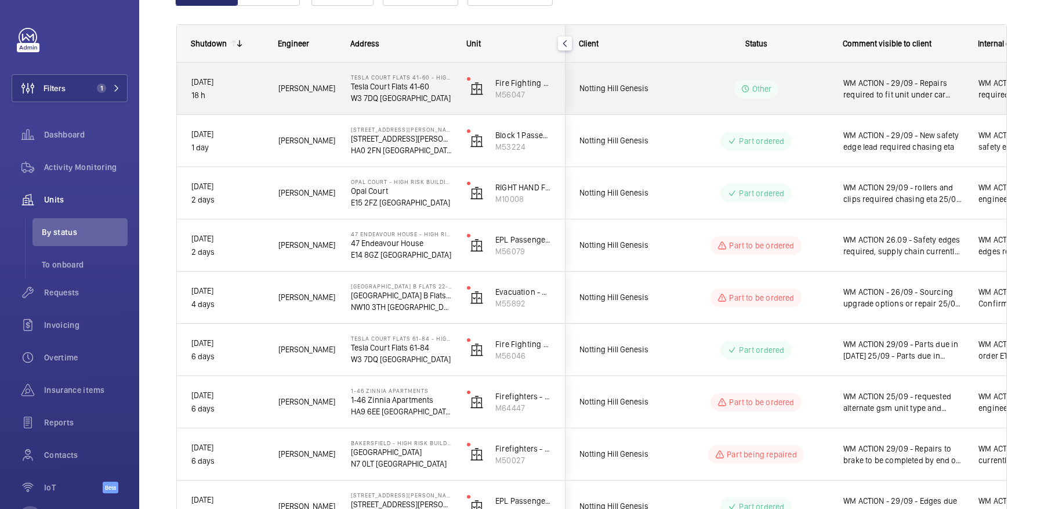
click at [730, 105] on div "Other" at bounding box center [749, 89] width 158 height 42
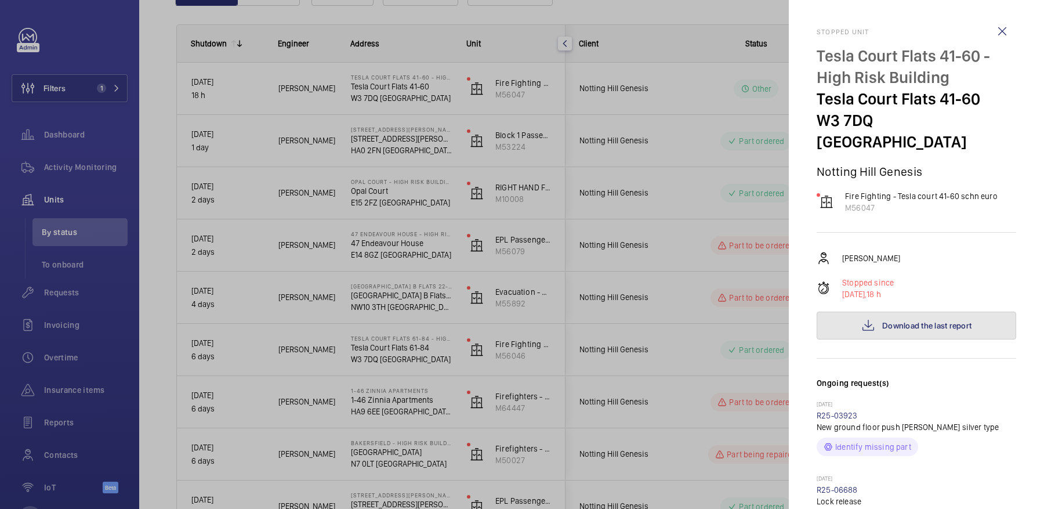
click at [895, 321] on span "Download the last report" at bounding box center [926, 325] width 89 height 9
click at [694, 158] on div at bounding box center [522, 254] width 1044 height 509
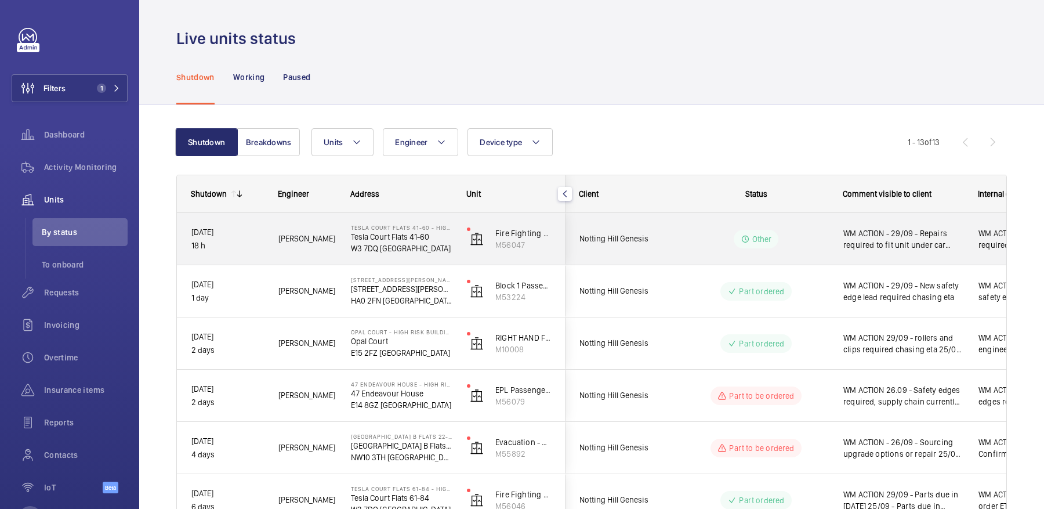
click at [799, 233] on wm-front-pills-cell "Other" at bounding box center [756, 239] width 144 height 19
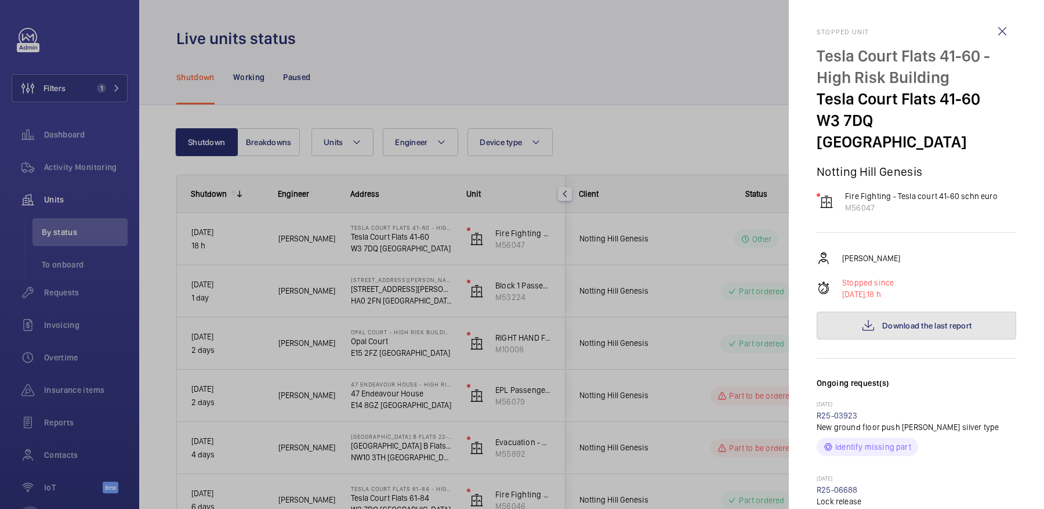
click at [900, 312] on button "Download the last report" at bounding box center [917, 326] width 200 height 28
click at [747, 195] on div at bounding box center [522, 254] width 1044 height 509
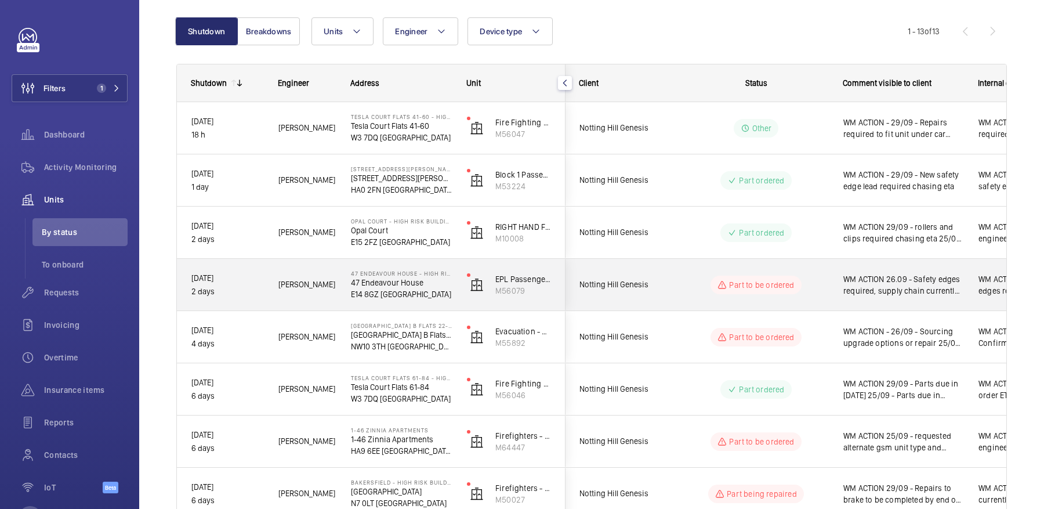
scroll to position [143, 0]
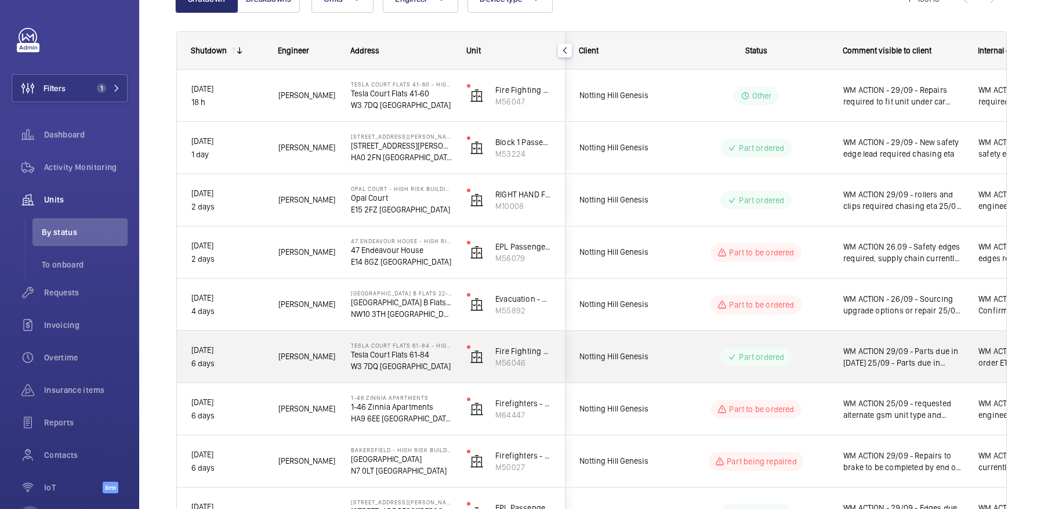
click at [683, 353] on div "Part ordered" at bounding box center [749, 357] width 158 height 42
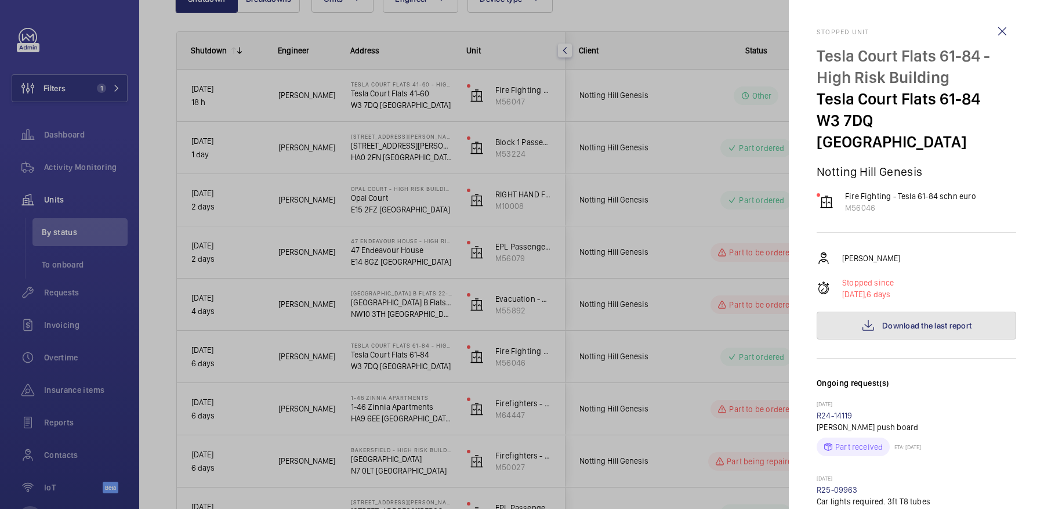
click at [870, 318] on mat-icon at bounding box center [868, 325] width 14 height 14
click at [632, 242] on div at bounding box center [522, 254] width 1044 height 509
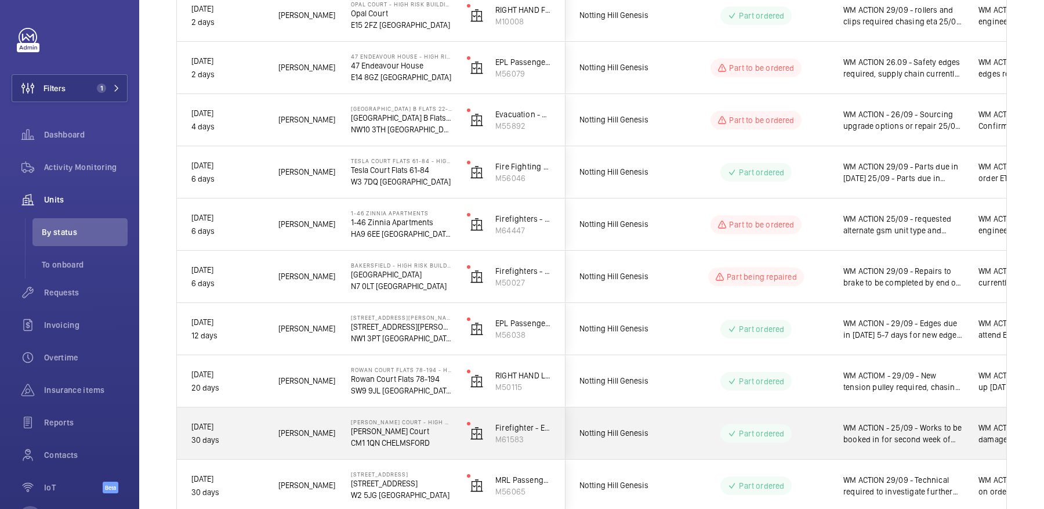
scroll to position [0, 0]
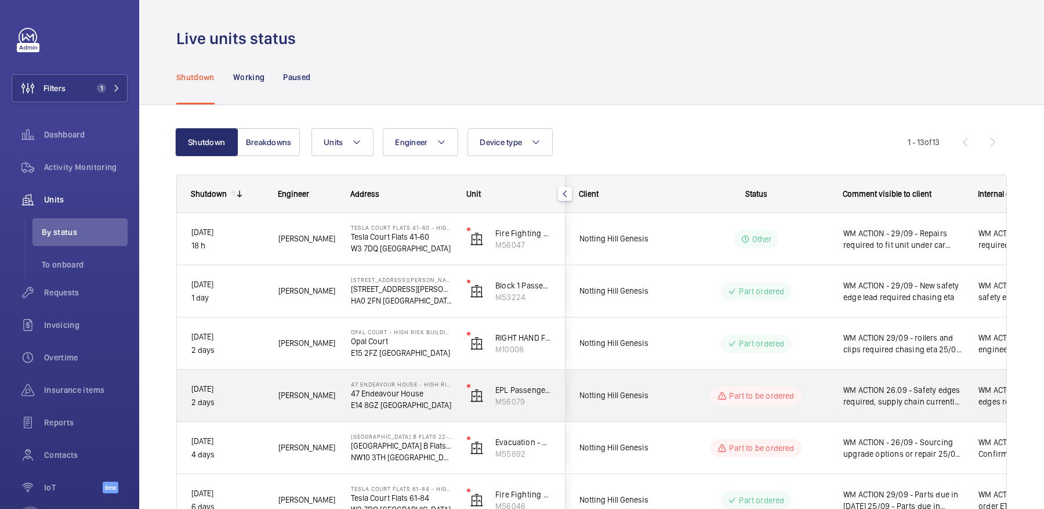
click at [658, 373] on div "Notting Hill Genesis" at bounding box center [617, 396] width 104 height 52
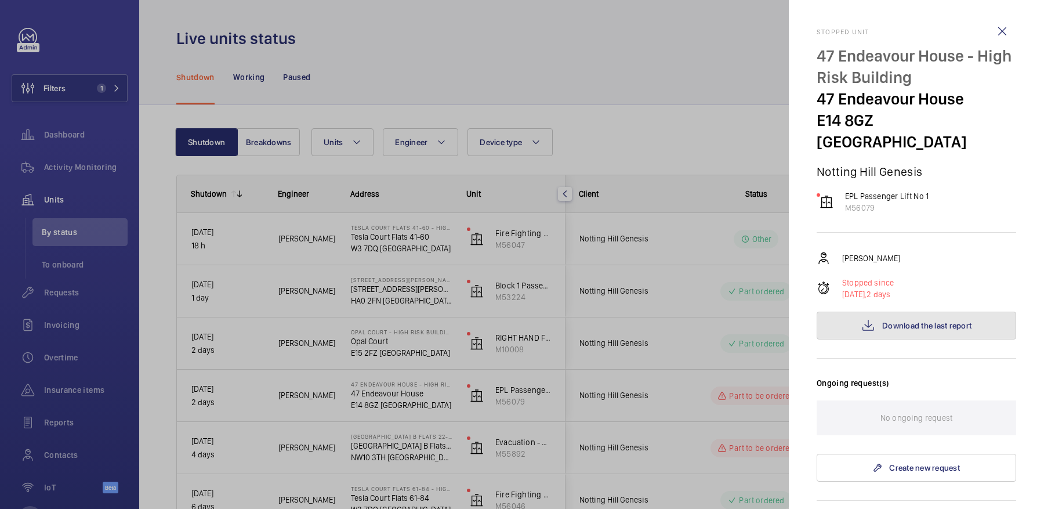
click at [911, 321] on span "Download the last report" at bounding box center [926, 325] width 89 height 9
click at [531, 70] on div at bounding box center [522, 254] width 1044 height 509
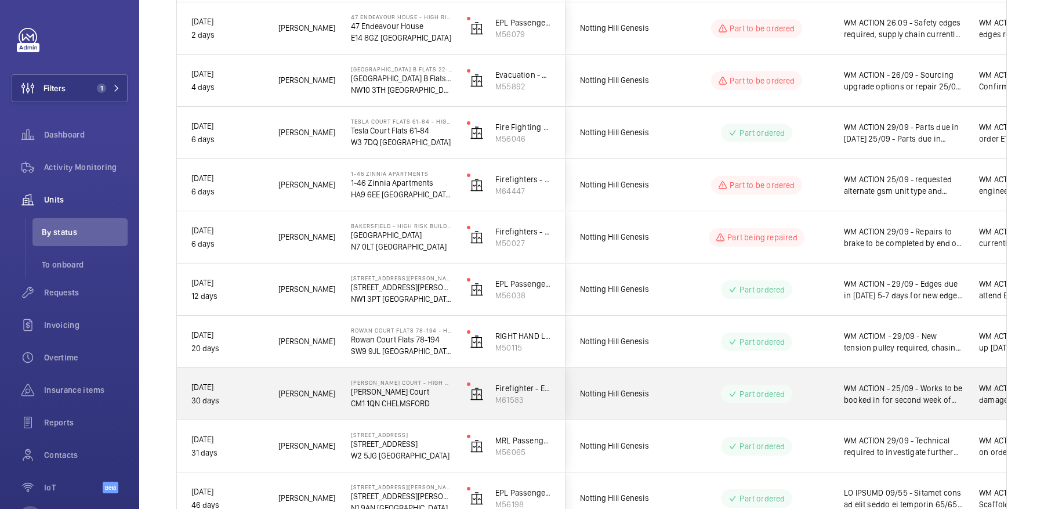
scroll to position [388, 0]
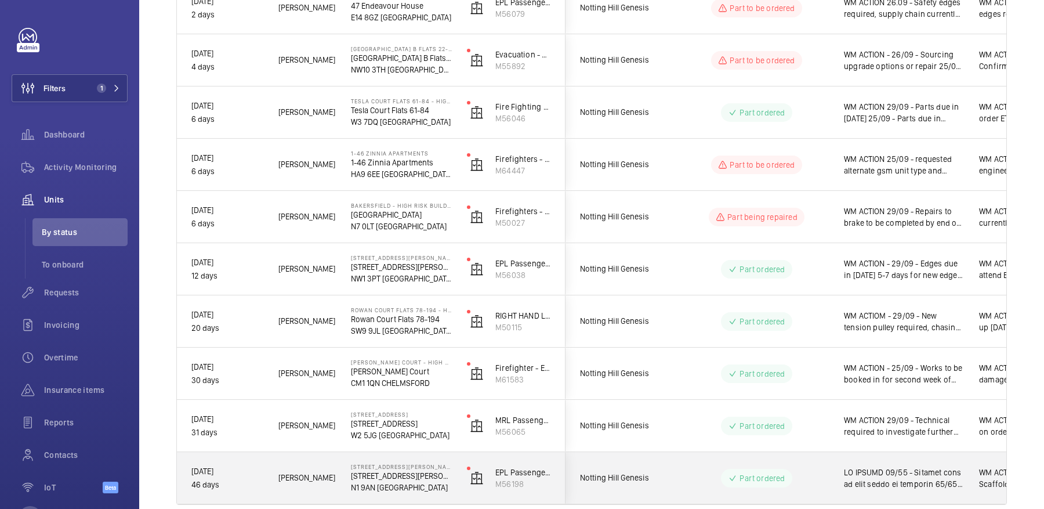
click at [725, 467] on div "Part ordered" at bounding box center [750, 478] width 158 height 42
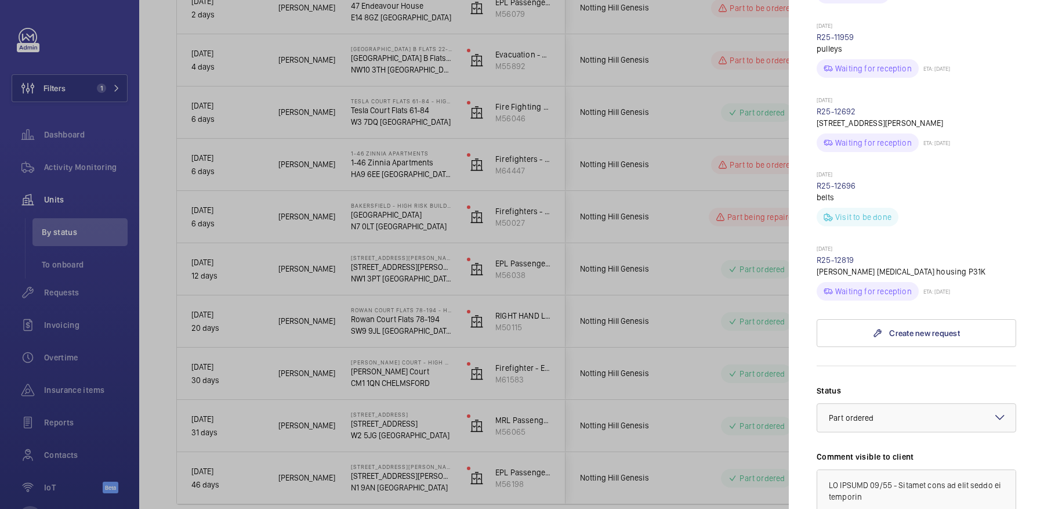
scroll to position [1489, 0]
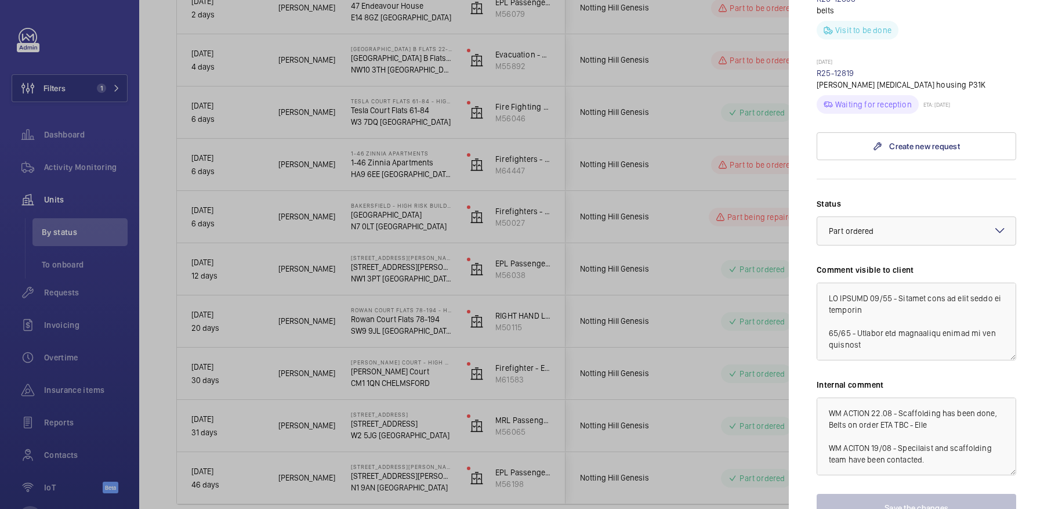
click at [505, 194] on div at bounding box center [522, 254] width 1044 height 509
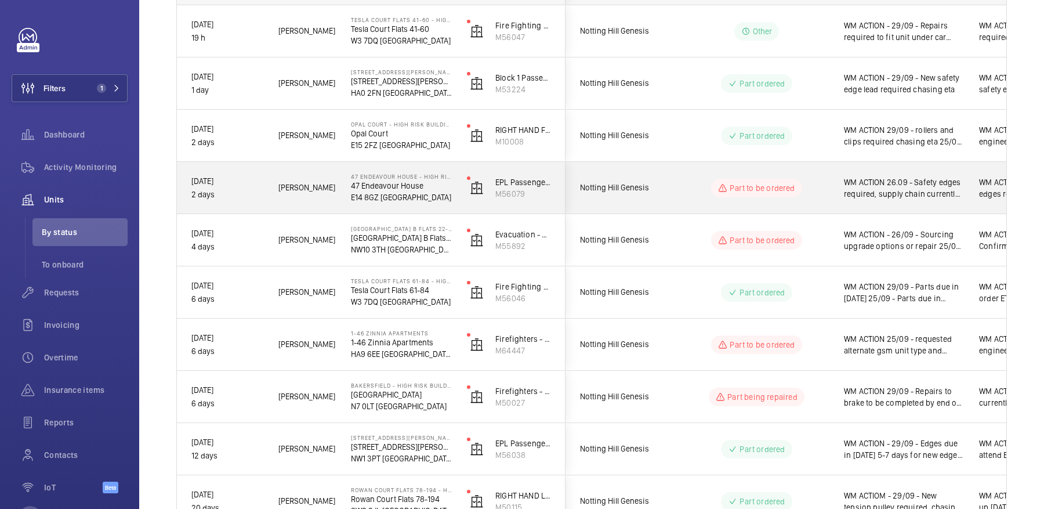
scroll to position [172, 0]
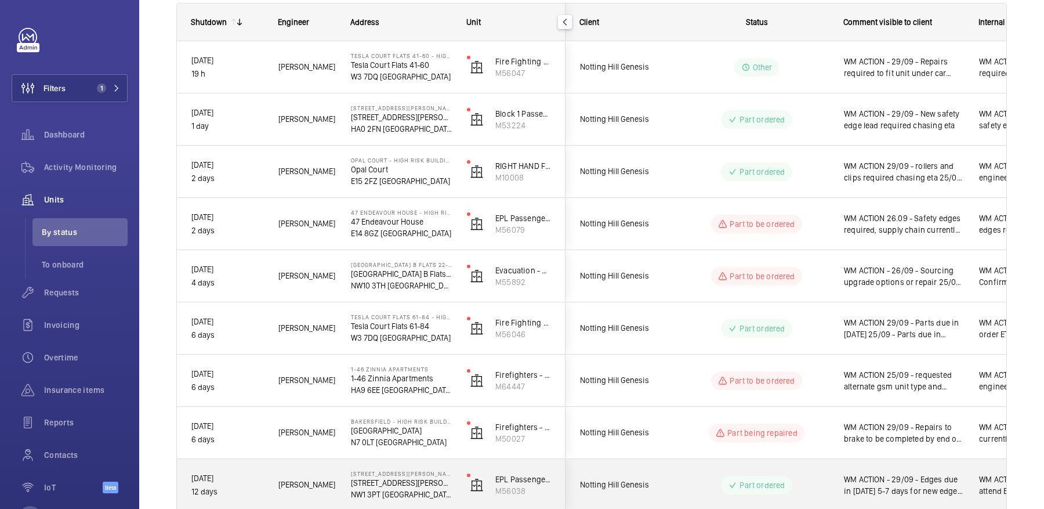
click at [641, 459] on div "Notting Hill Genesis" at bounding box center [618, 485] width 104 height 52
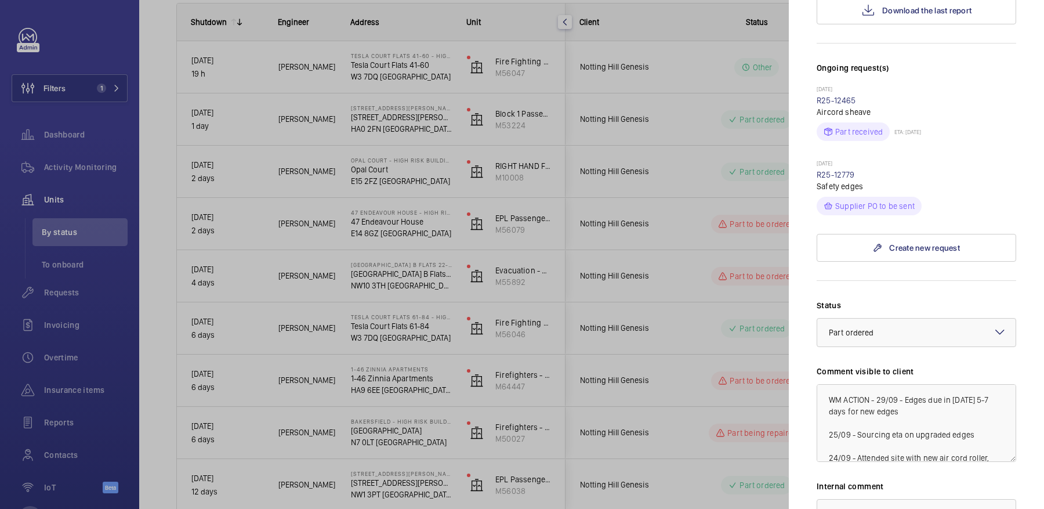
scroll to position [336, 0]
click at [645, 157] on div at bounding box center [522, 254] width 1044 height 509
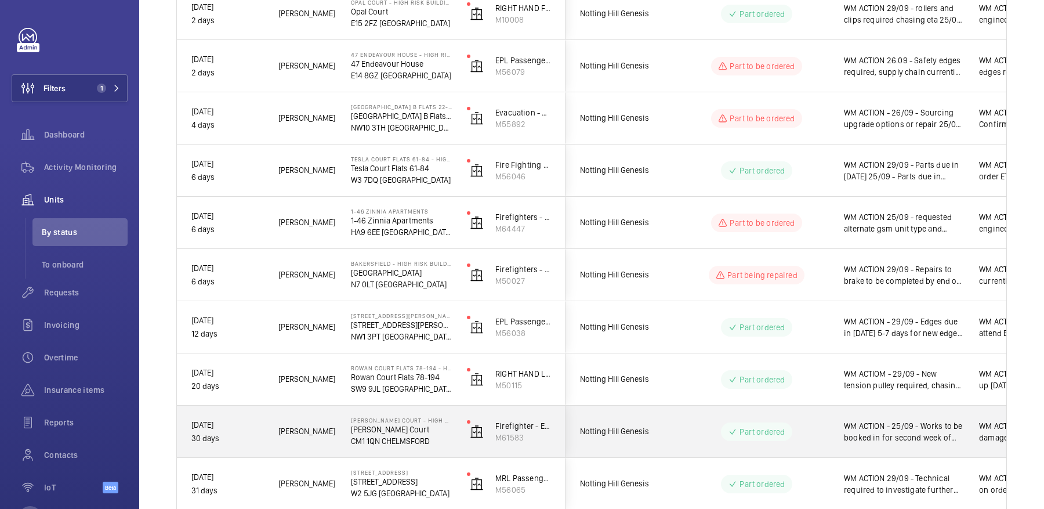
scroll to position [438, 0]
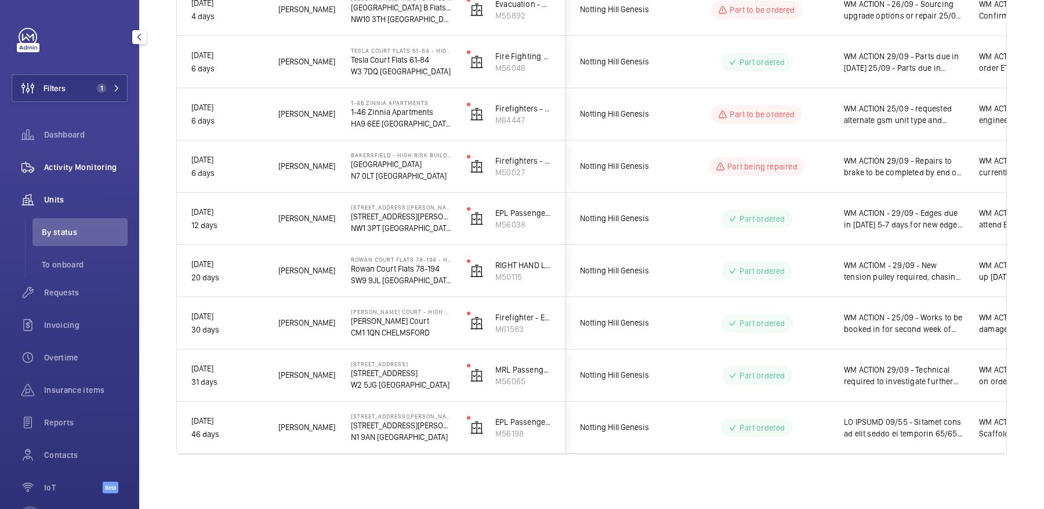
click at [77, 168] on span "Activity Monitoring" at bounding box center [86, 167] width 84 height 12
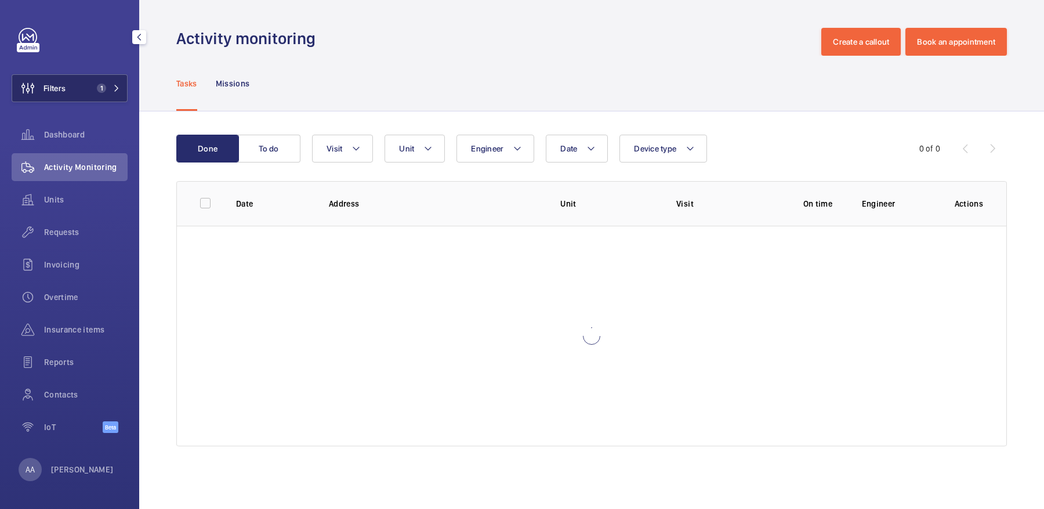
click at [98, 88] on span "1" at bounding box center [101, 88] width 9 height 9
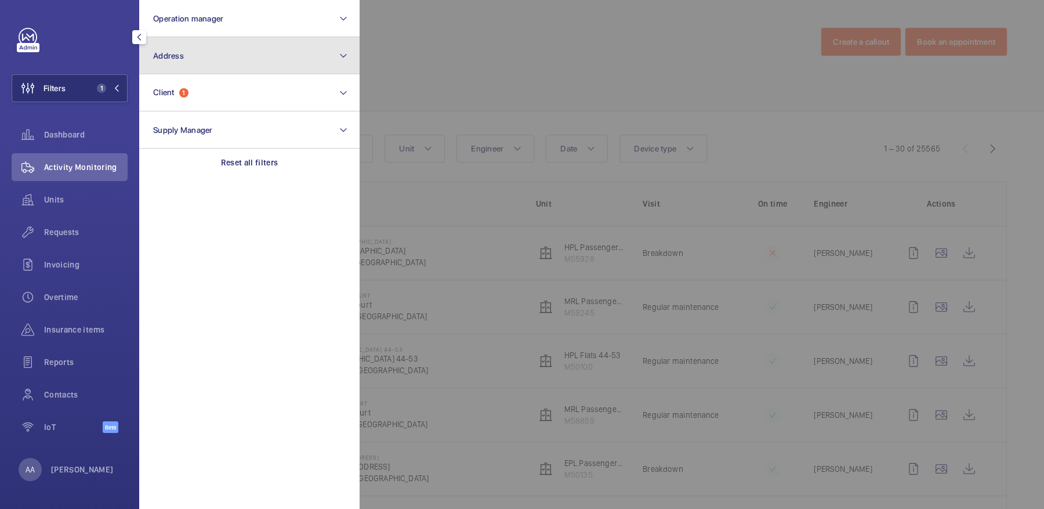
click at [187, 65] on button "Address" at bounding box center [249, 55] width 220 height 37
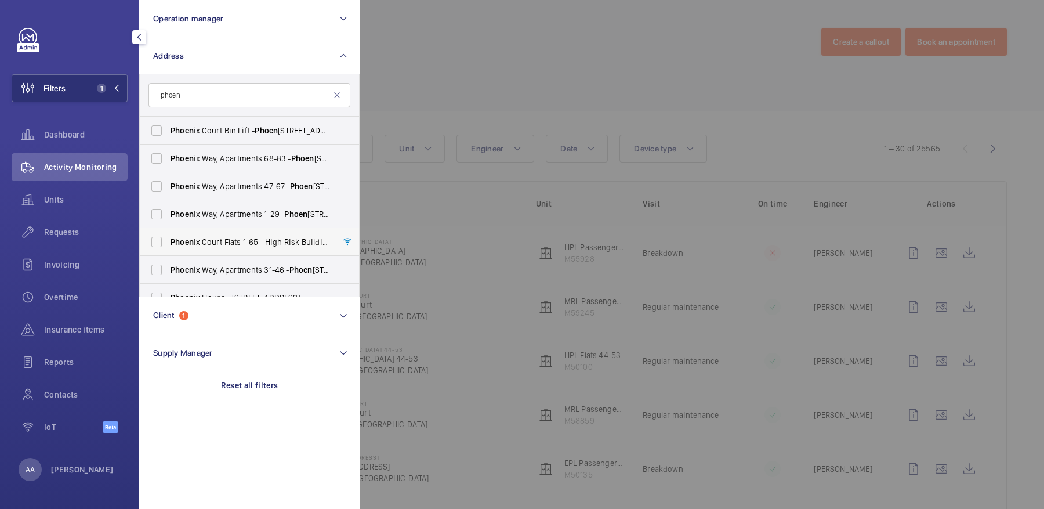
type input "phoen"
click at [236, 248] on label "Phoen ix Court Flats 1-65 - High Risk Building - Phoen ix Court Flats 1-65, LON…" at bounding box center [241, 242] width 202 height 28
click at [168, 248] on input "Phoen ix Court Flats 1-65 - High Risk Building - Phoen ix Court Flats 1-65, LON…" at bounding box center [156, 241] width 23 height 23
checkbox input "true"
click at [472, 61] on div at bounding box center [882, 254] width 1044 height 509
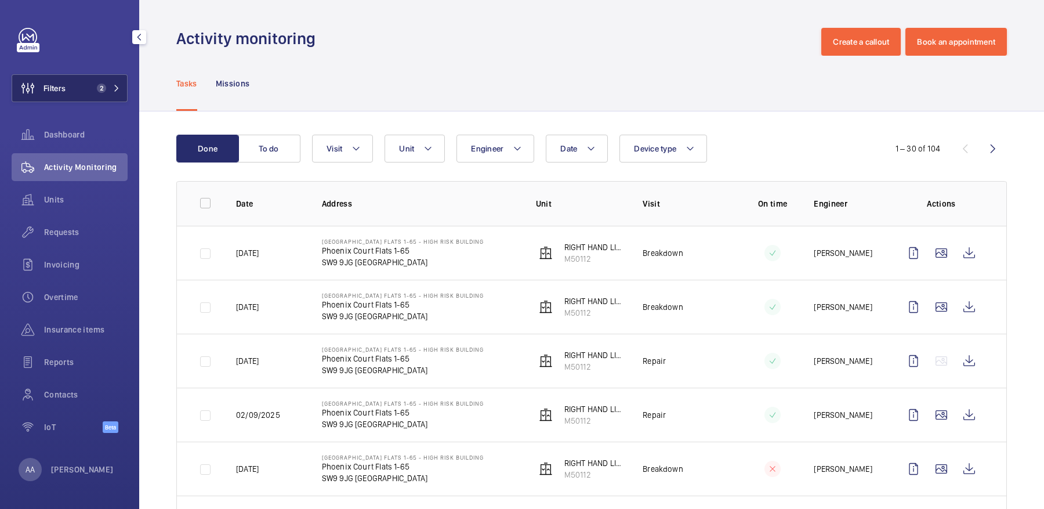
click at [83, 77] on button "Filters 2" at bounding box center [70, 88] width 116 height 28
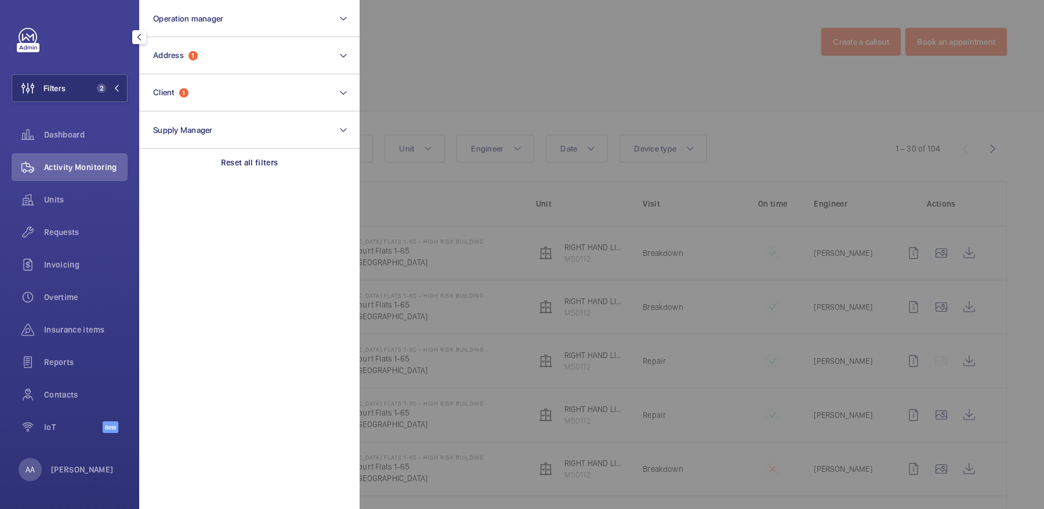
click at [490, 135] on div at bounding box center [882, 254] width 1044 height 509
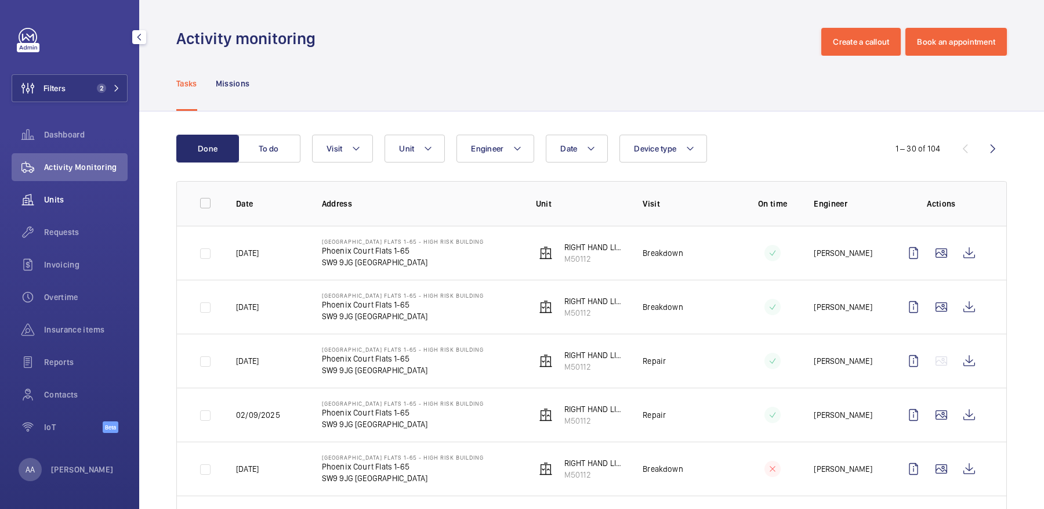
click at [102, 192] on div "Units" at bounding box center [70, 200] width 116 height 28
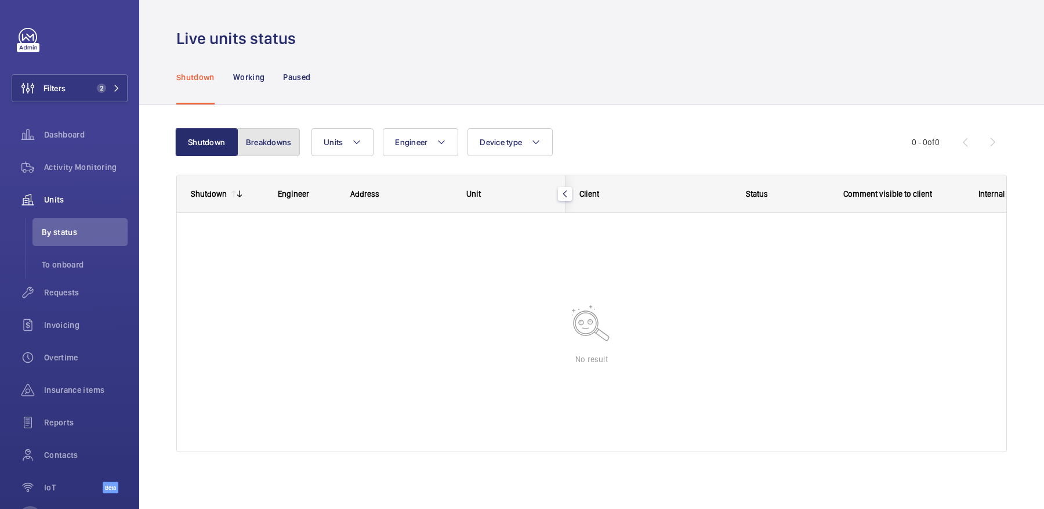
click at [288, 152] on button "Breakdowns" at bounding box center [268, 142] width 63 height 28
click at [89, 157] on div "Activity Monitoring" at bounding box center [70, 167] width 116 height 28
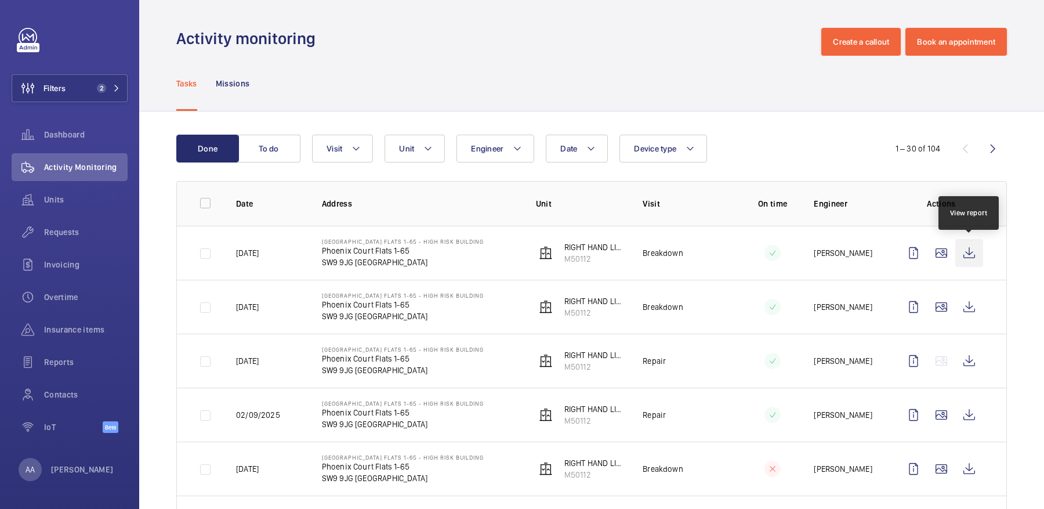
click at [966, 259] on wm-front-icon-button at bounding box center [969, 253] width 28 height 28
click at [86, 198] on span "Units" at bounding box center [86, 200] width 84 height 12
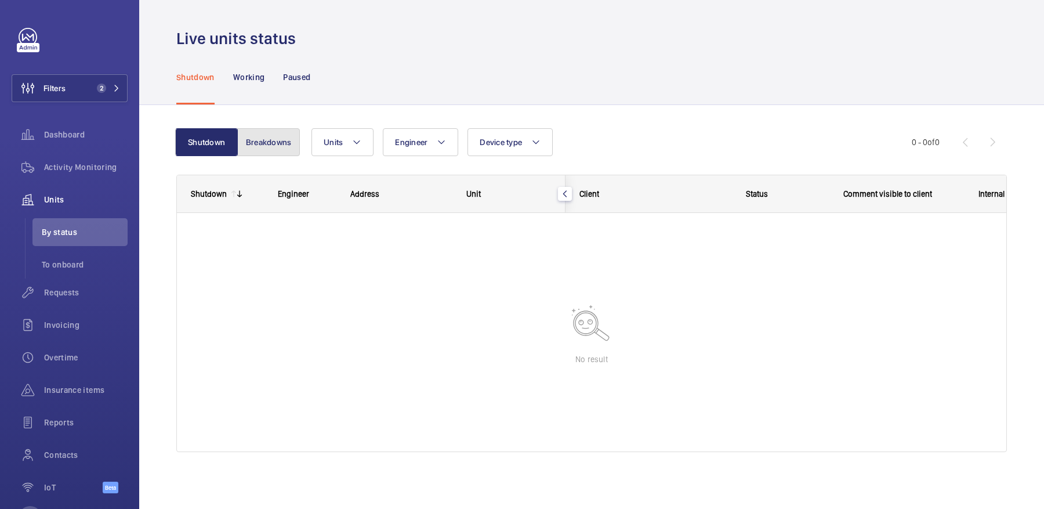
click at [270, 151] on button "Breakdowns" at bounding box center [268, 142] width 63 height 28
click at [103, 172] on span "Activity Monitoring" at bounding box center [86, 167] width 84 height 12
